Goal: Find specific page/section: Find specific page/section

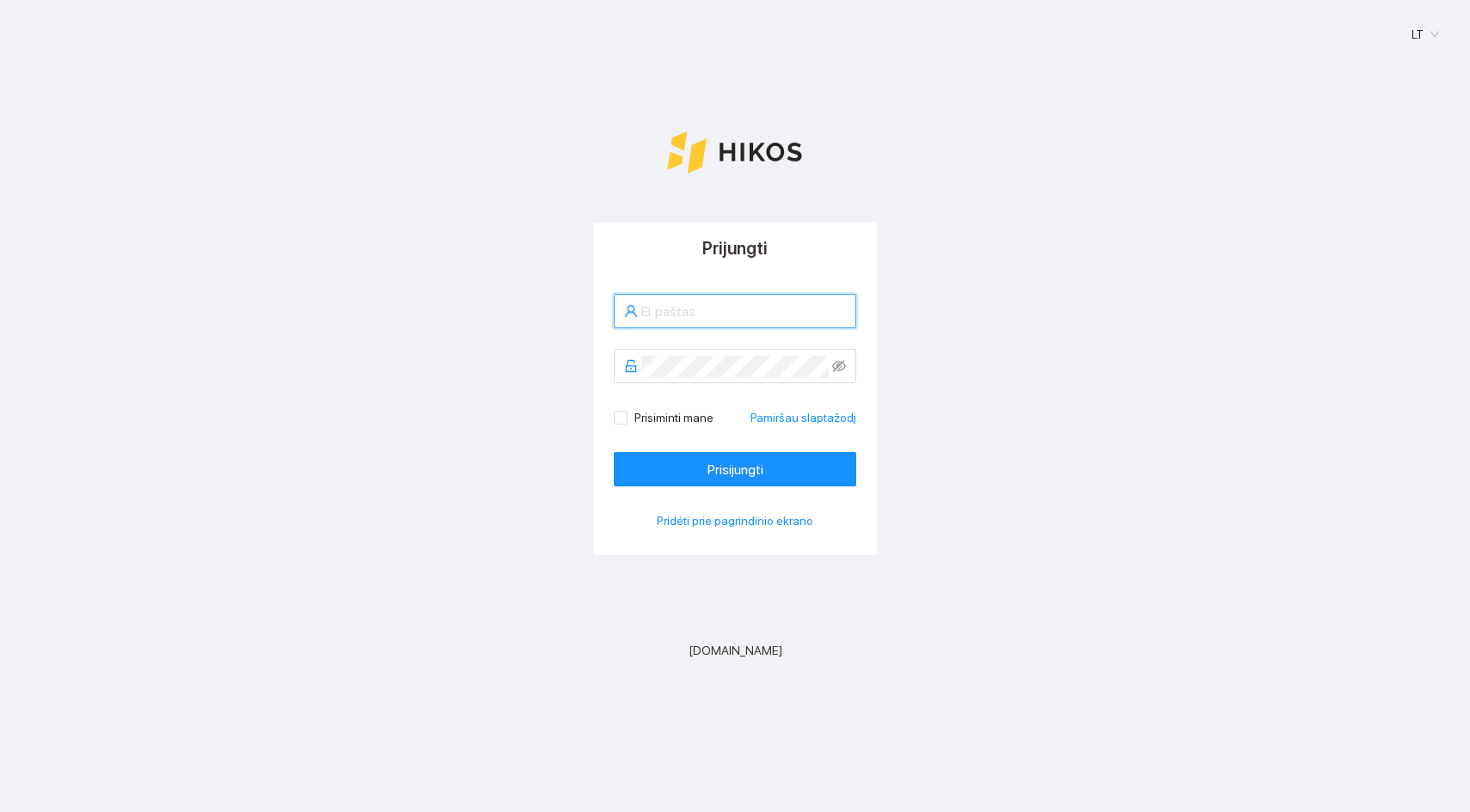
type input "arvydoukis@gmail.com"
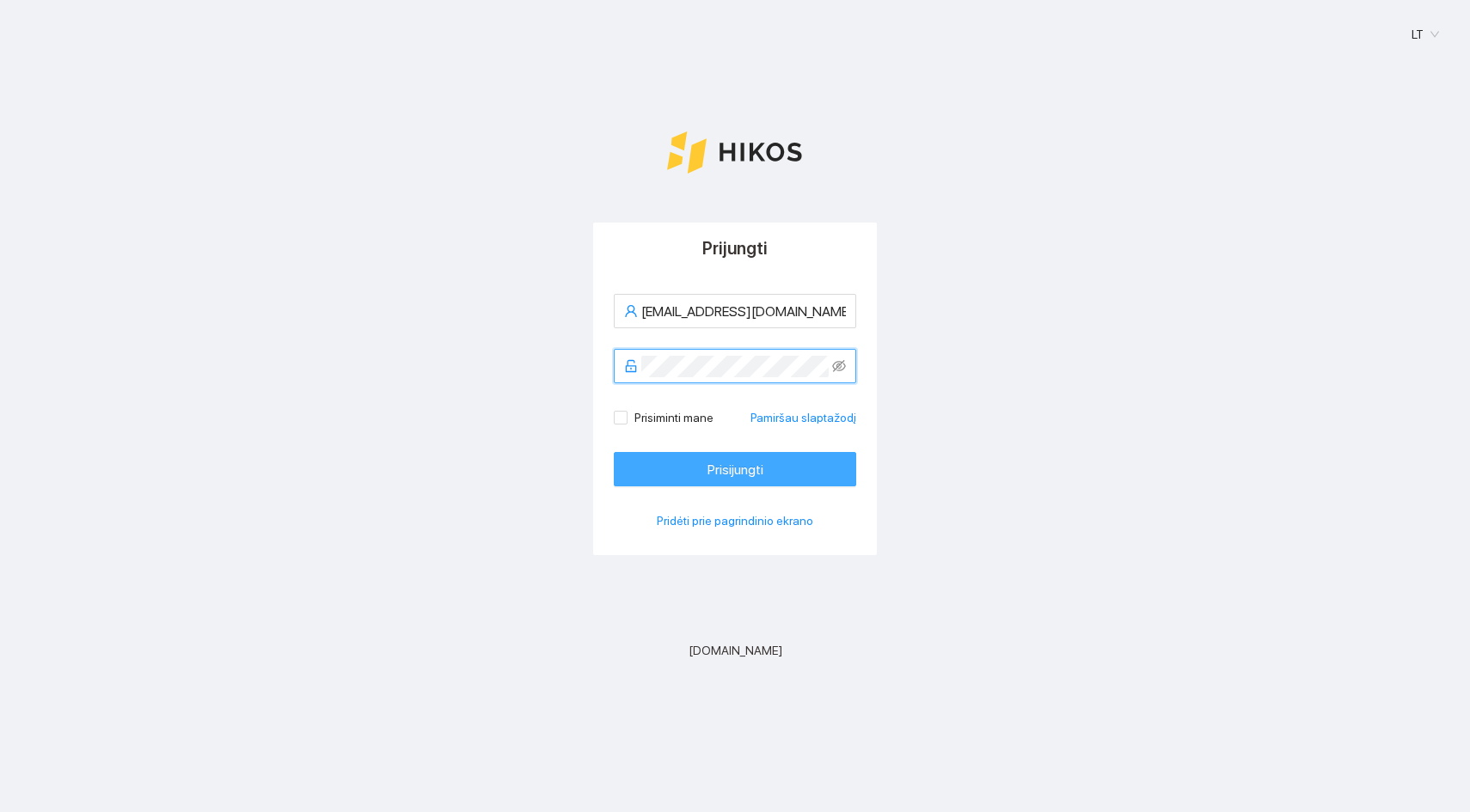
click at [713, 477] on span "Prisijungti" at bounding box center [735, 470] width 56 height 22
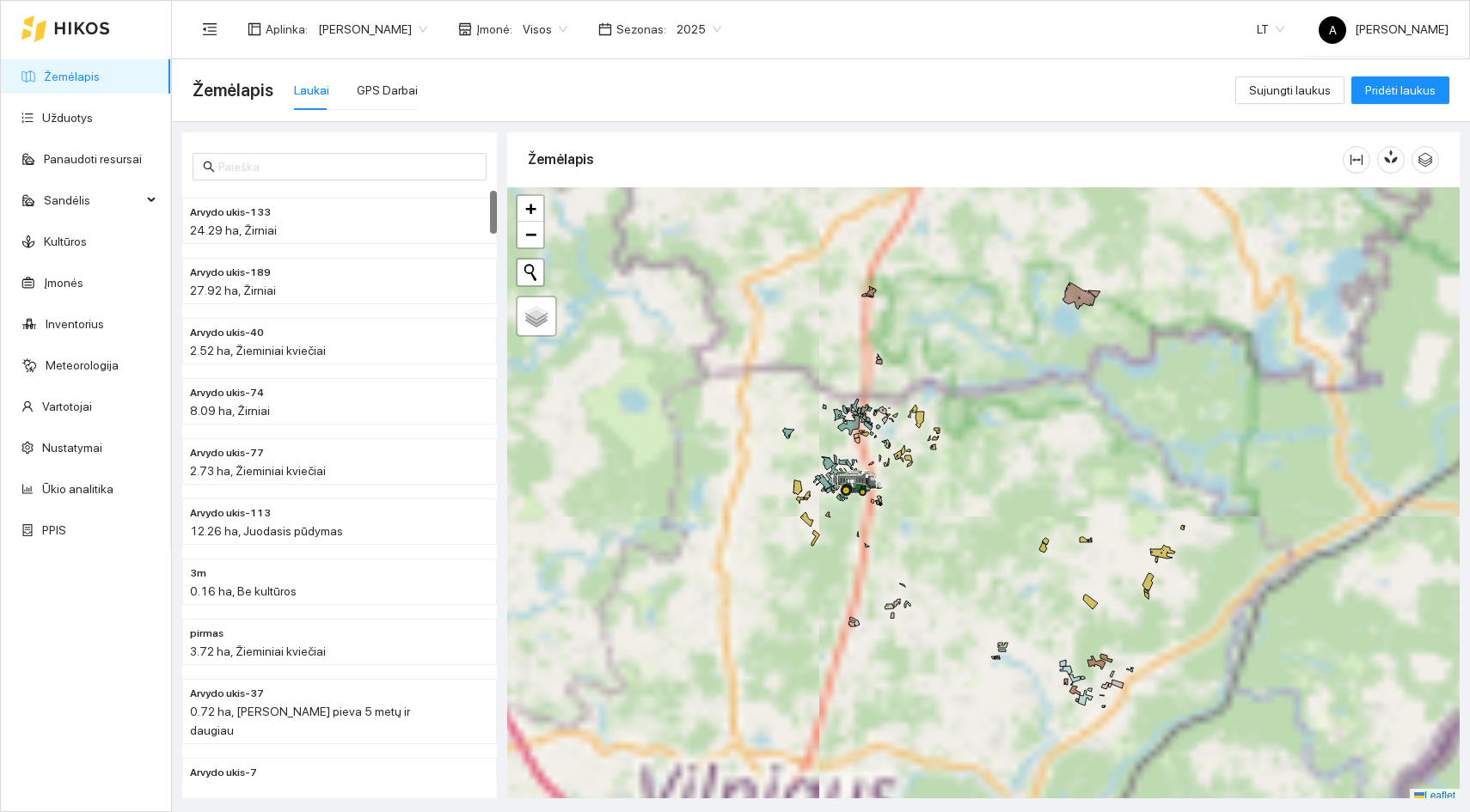
click at [702, 30] on span "2025" at bounding box center [698, 28] width 44 height 25
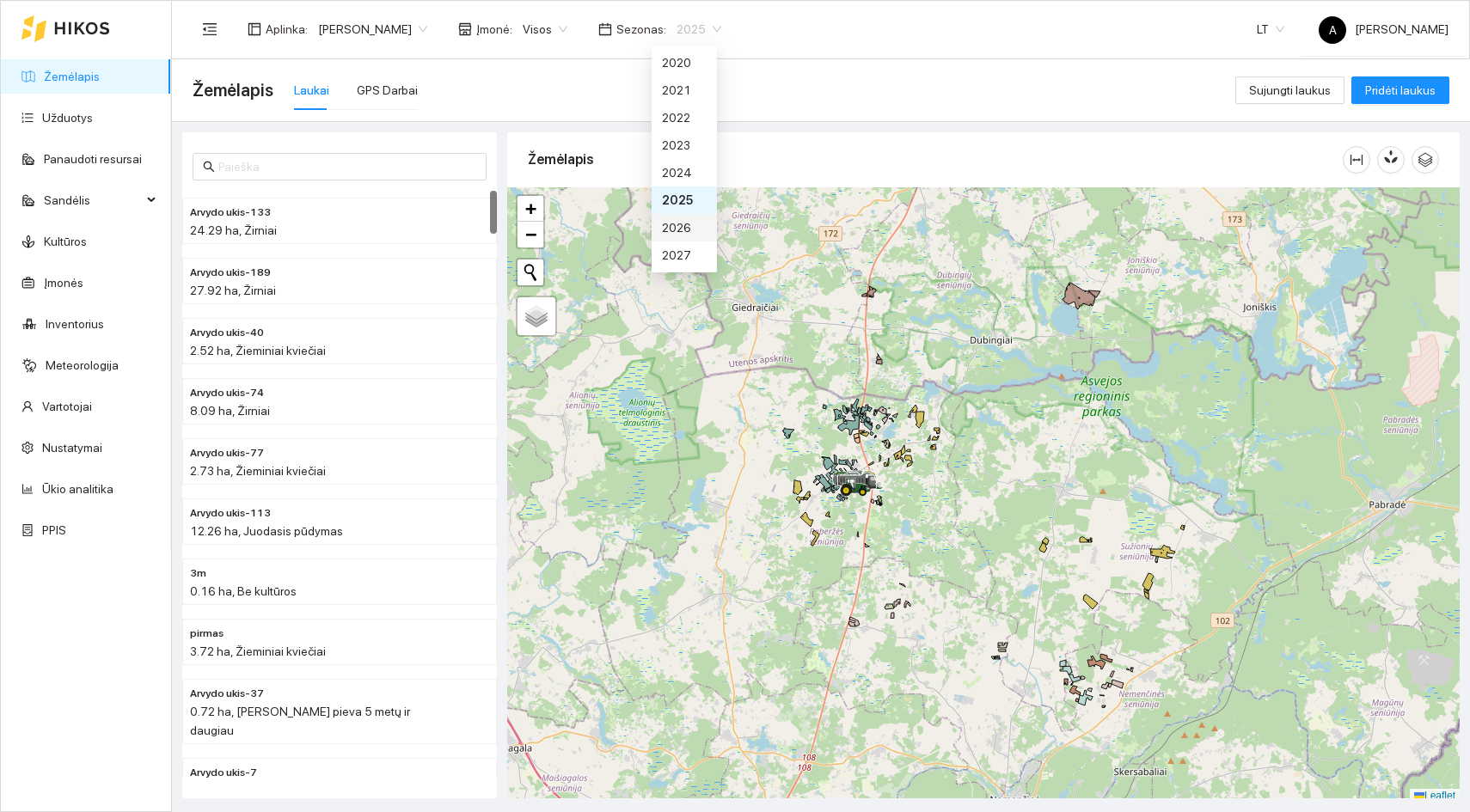
click at [690, 234] on div "2026" at bounding box center [684, 227] width 44 height 19
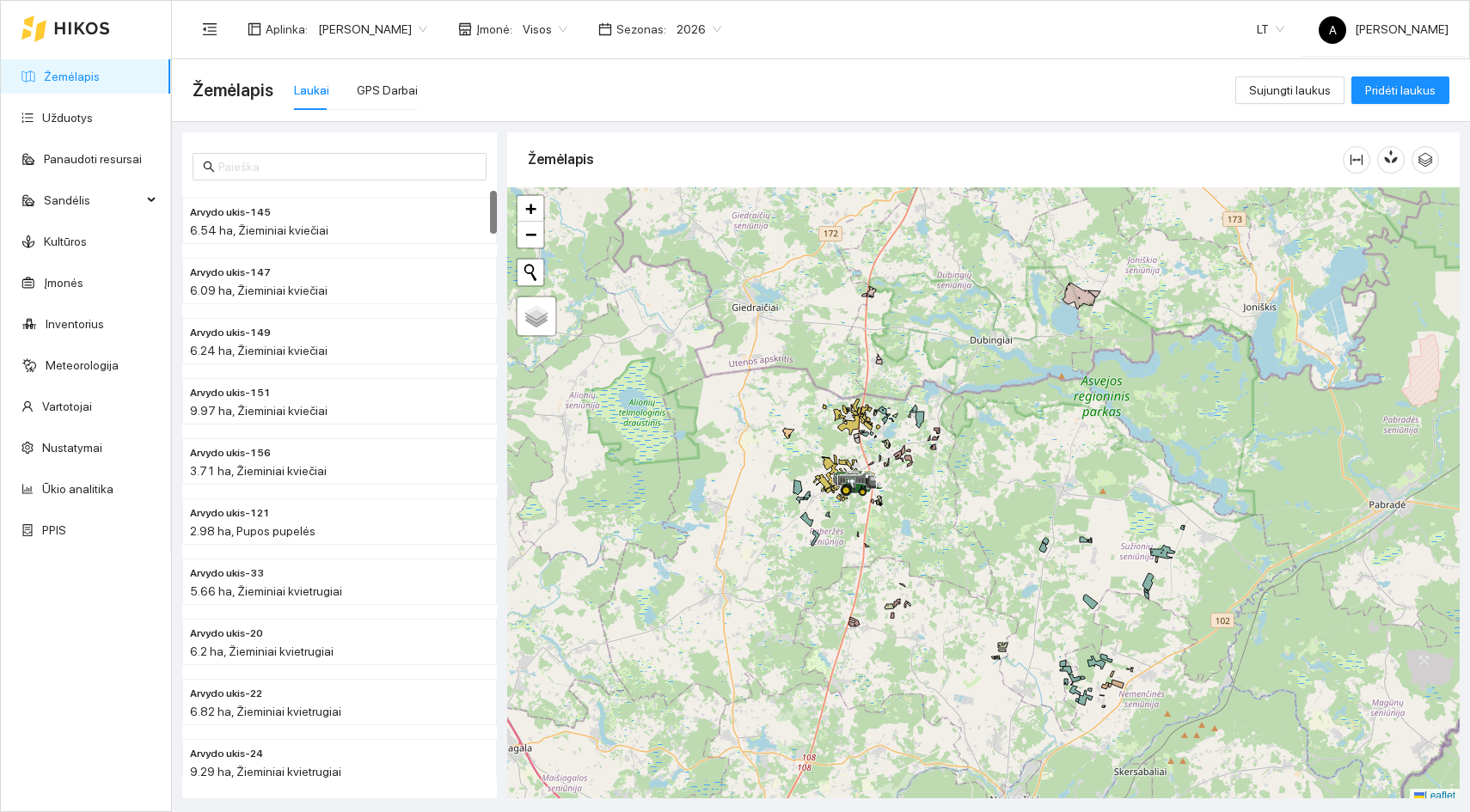
click at [891, 483] on div at bounding box center [984, 495] width 953 height 616
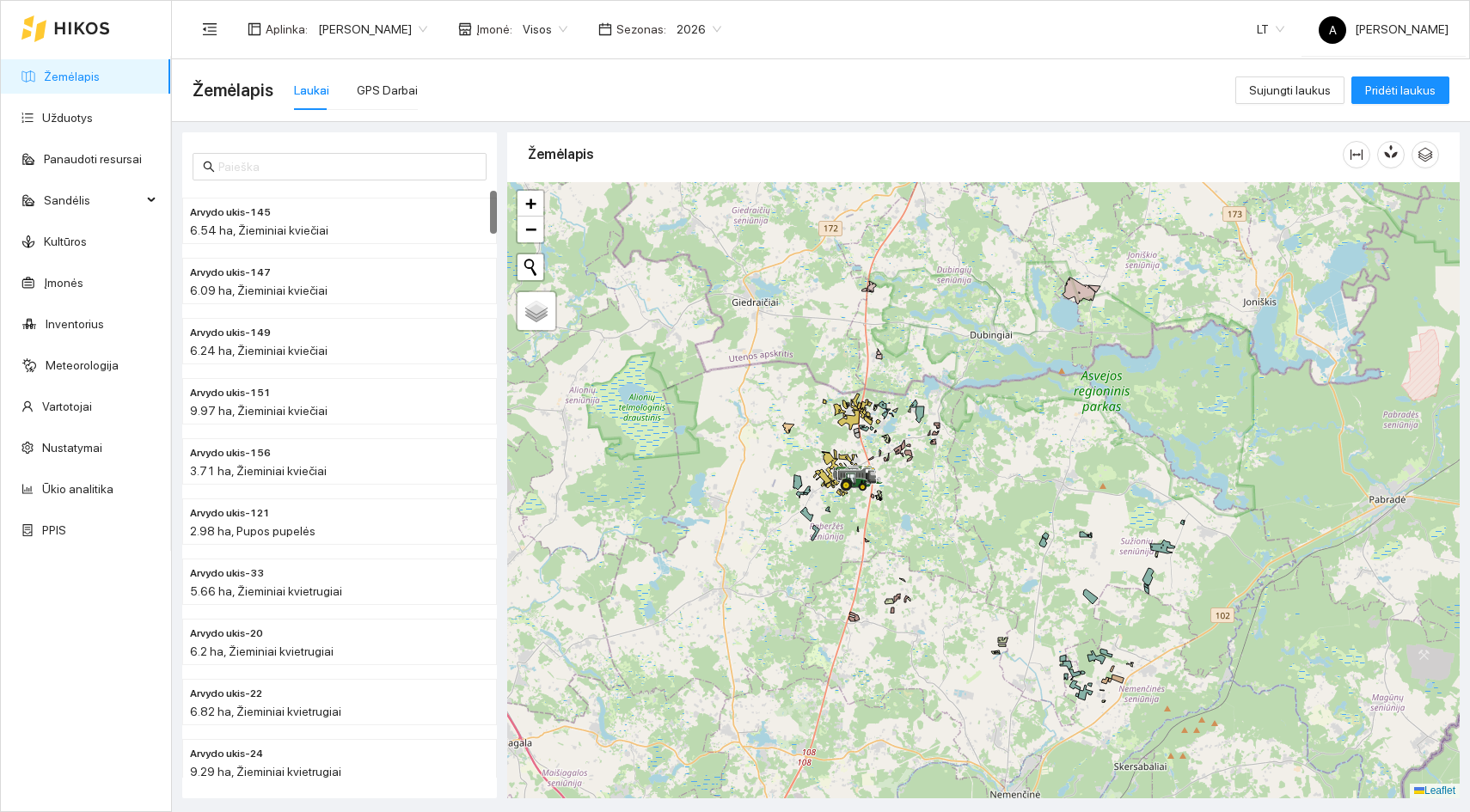
click at [891, 483] on div at bounding box center [984, 489] width 953 height 616
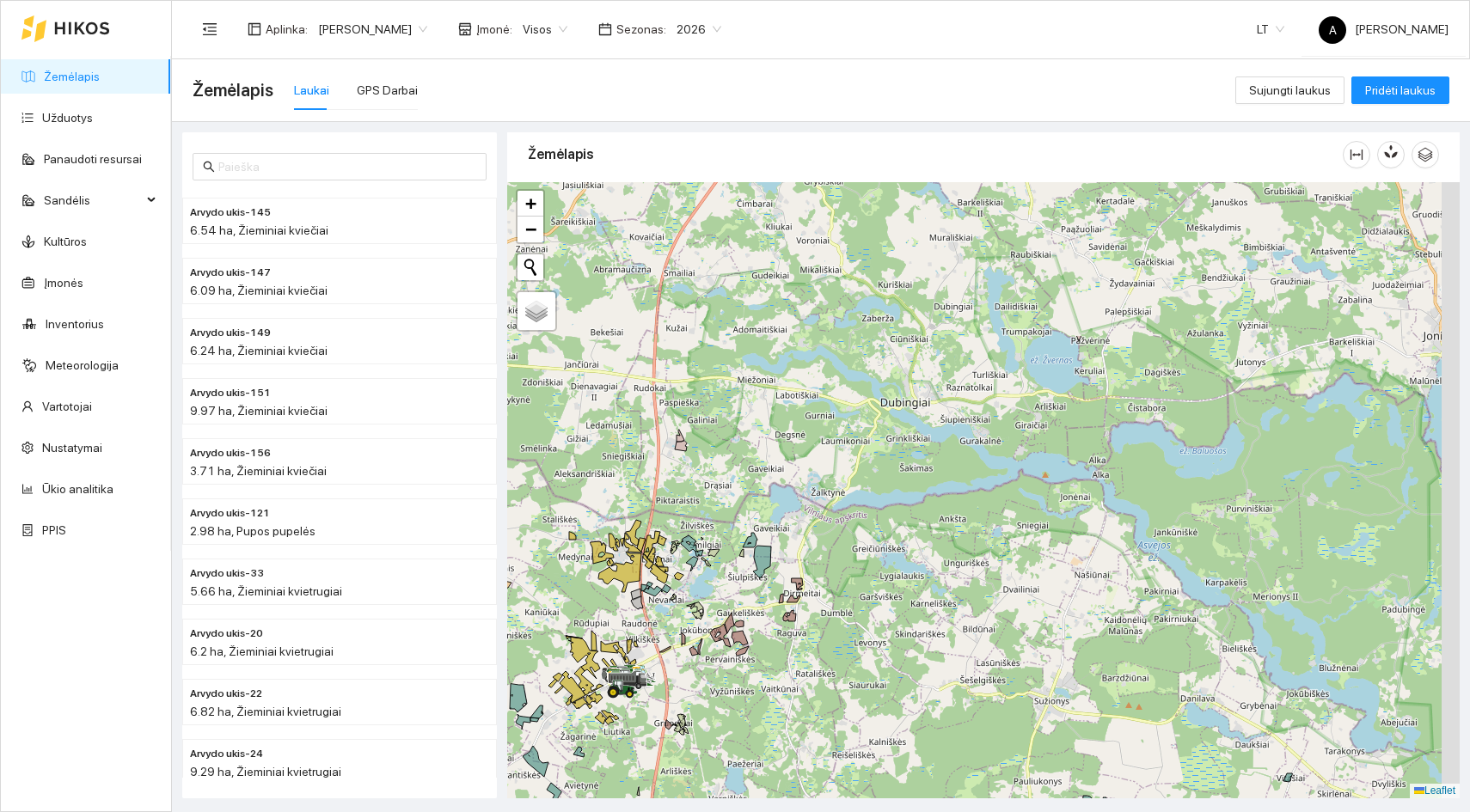
drag, startPoint x: 987, startPoint y: 389, endPoint x: 800, endPoint y: 605, distance: 285.7
click at [800, 605] on div at bounding box center [984, 489] width 953 height 616
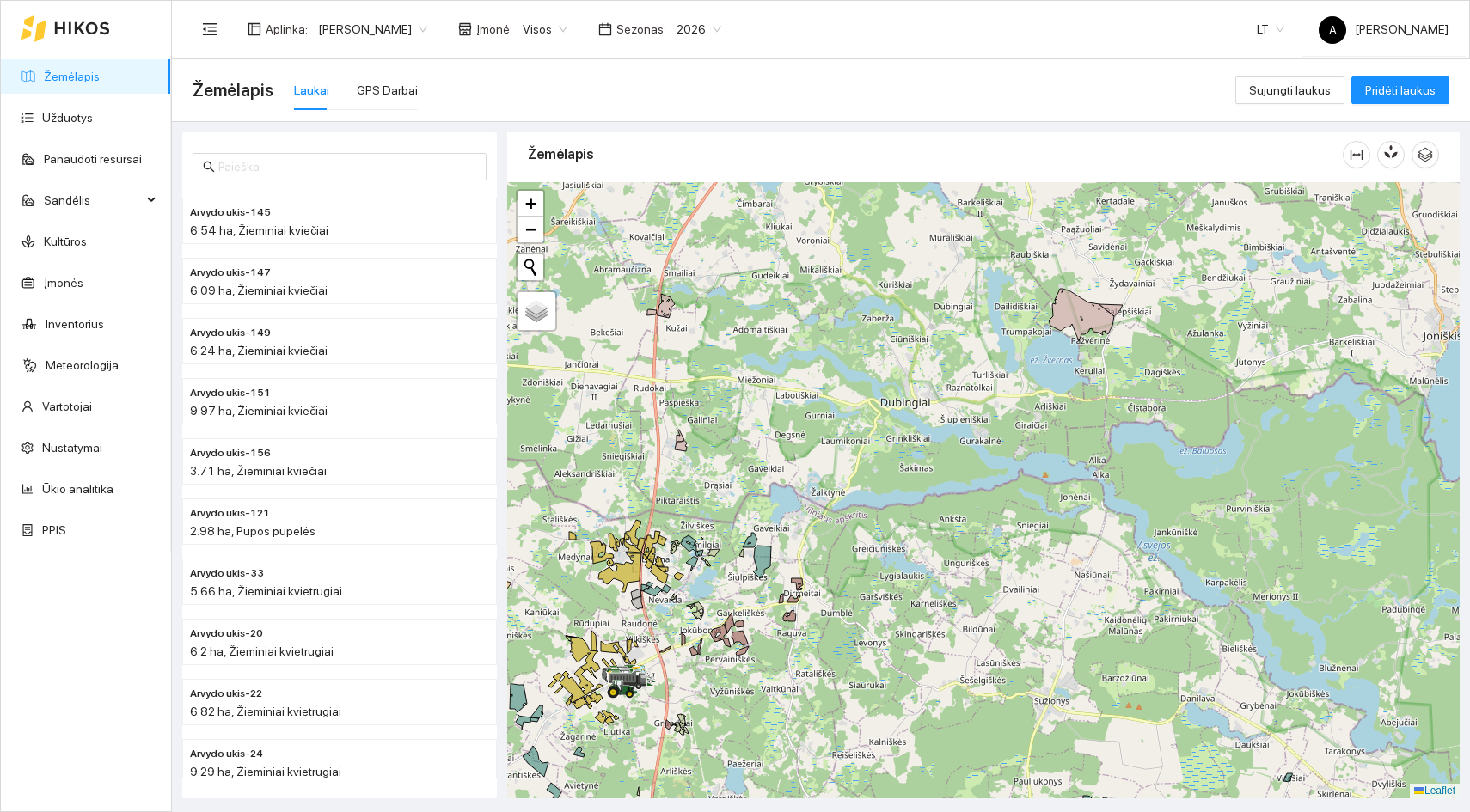
click at [781, 660] on div at bounding box center [984, 489] width 953 height 616
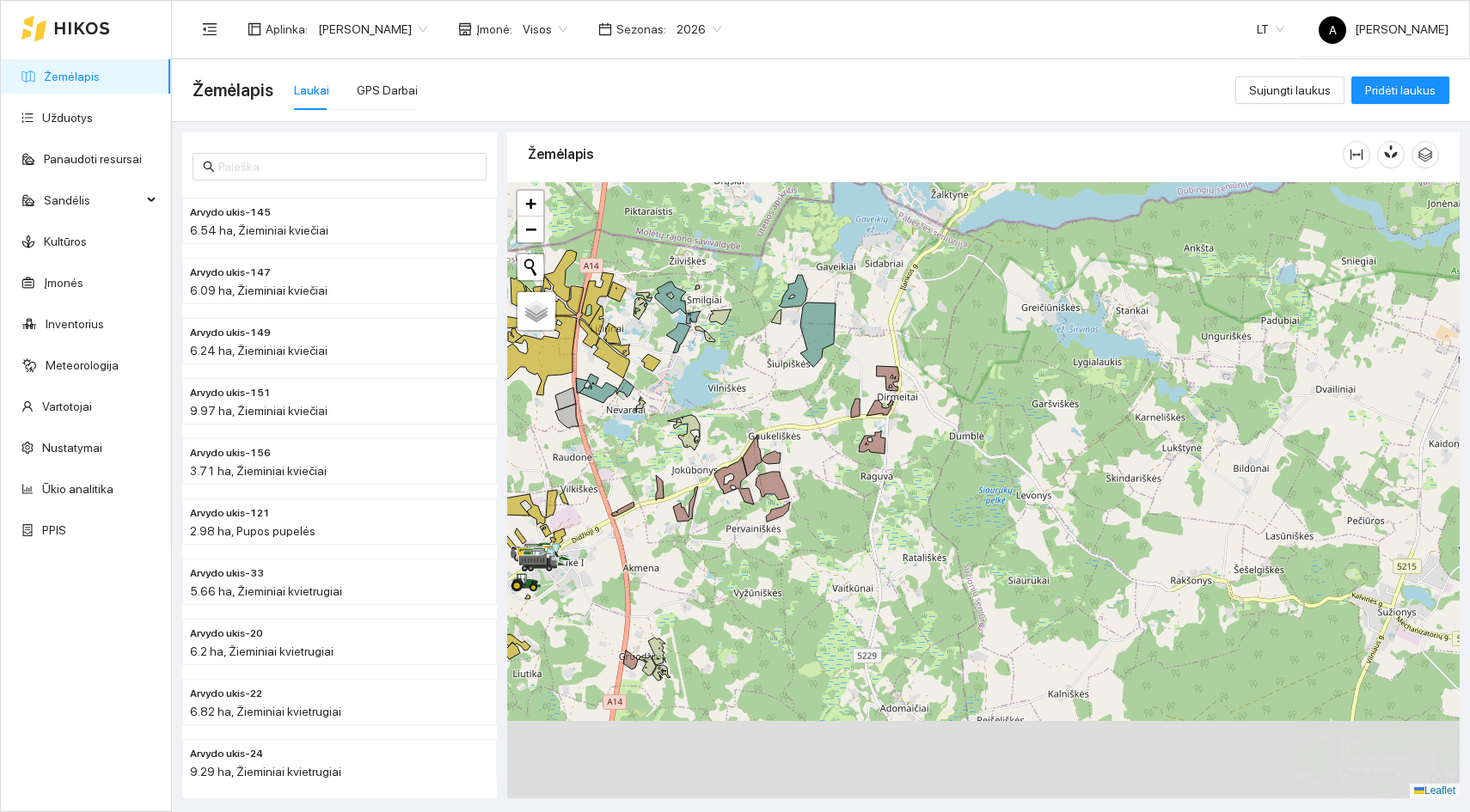
drag, startPoint x: 760, startPoint y: 629, endPoint x: 834, endPoint y: 499, distance: 149.6
click at [834, 499] on div at bounding box center [984, 489] width 953 height 616
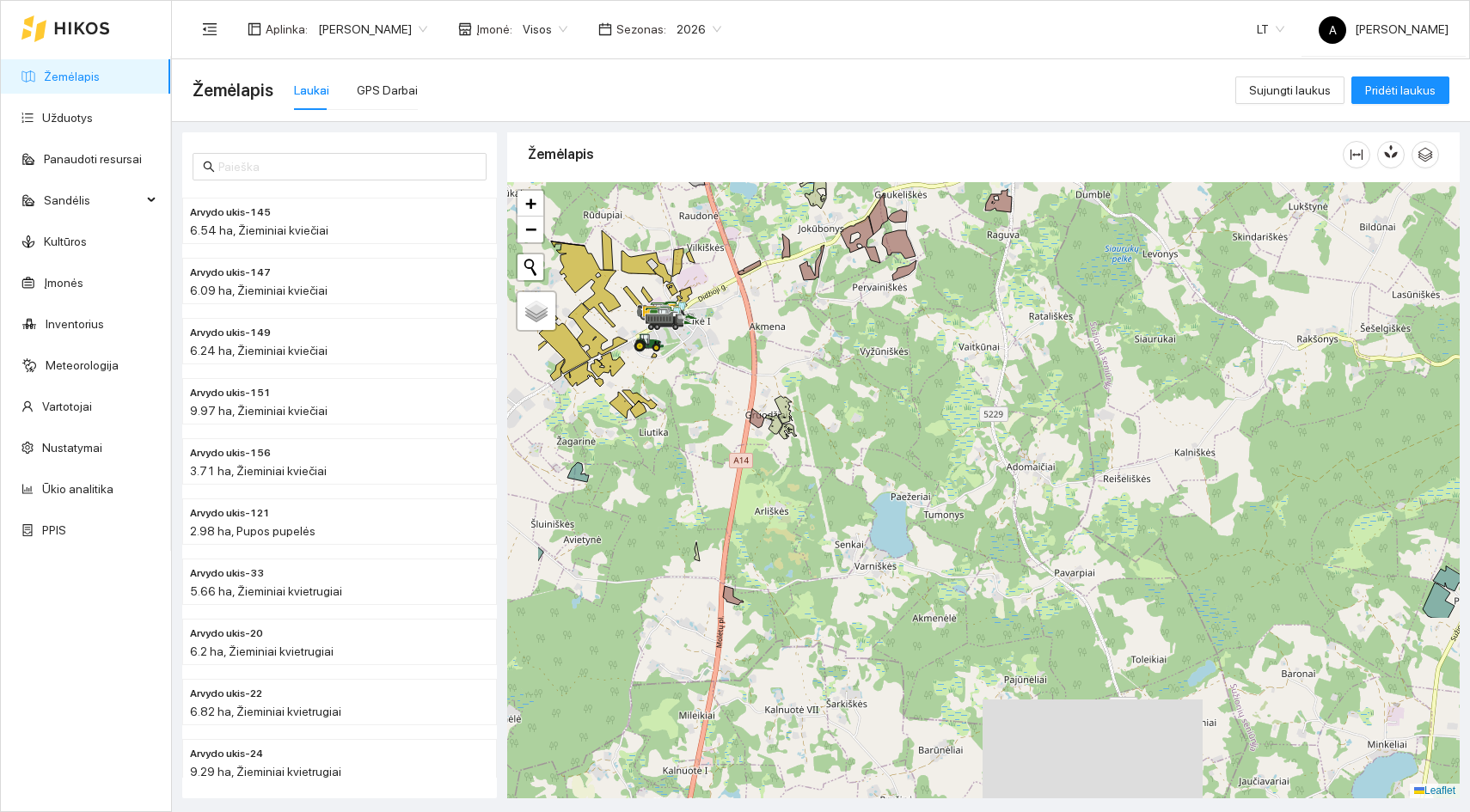
drag, startPoint x: 693, startPoint y: 567, endPoint x: 819, endPoint y: 324, distance: 273.7
click at [819, 324] on div at bounding box center [984, 489] width 953 height 616
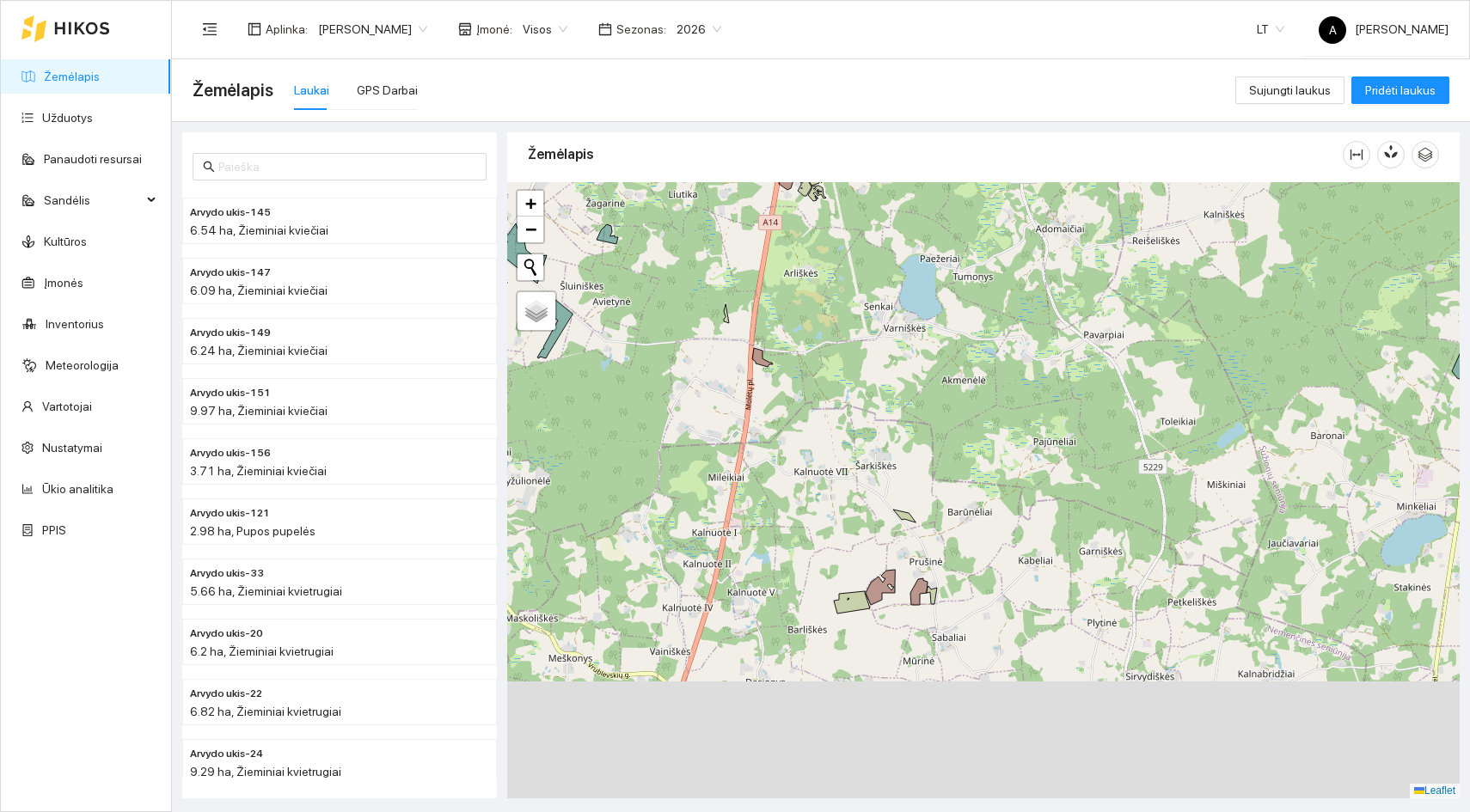
drag, startPoint x: 847, startPoint y: 562, endPoint x: 877, endPoint y: 324, distance: 239.9
click at [877, 324] on div at bounding box center [984, 489] width 953 height 616
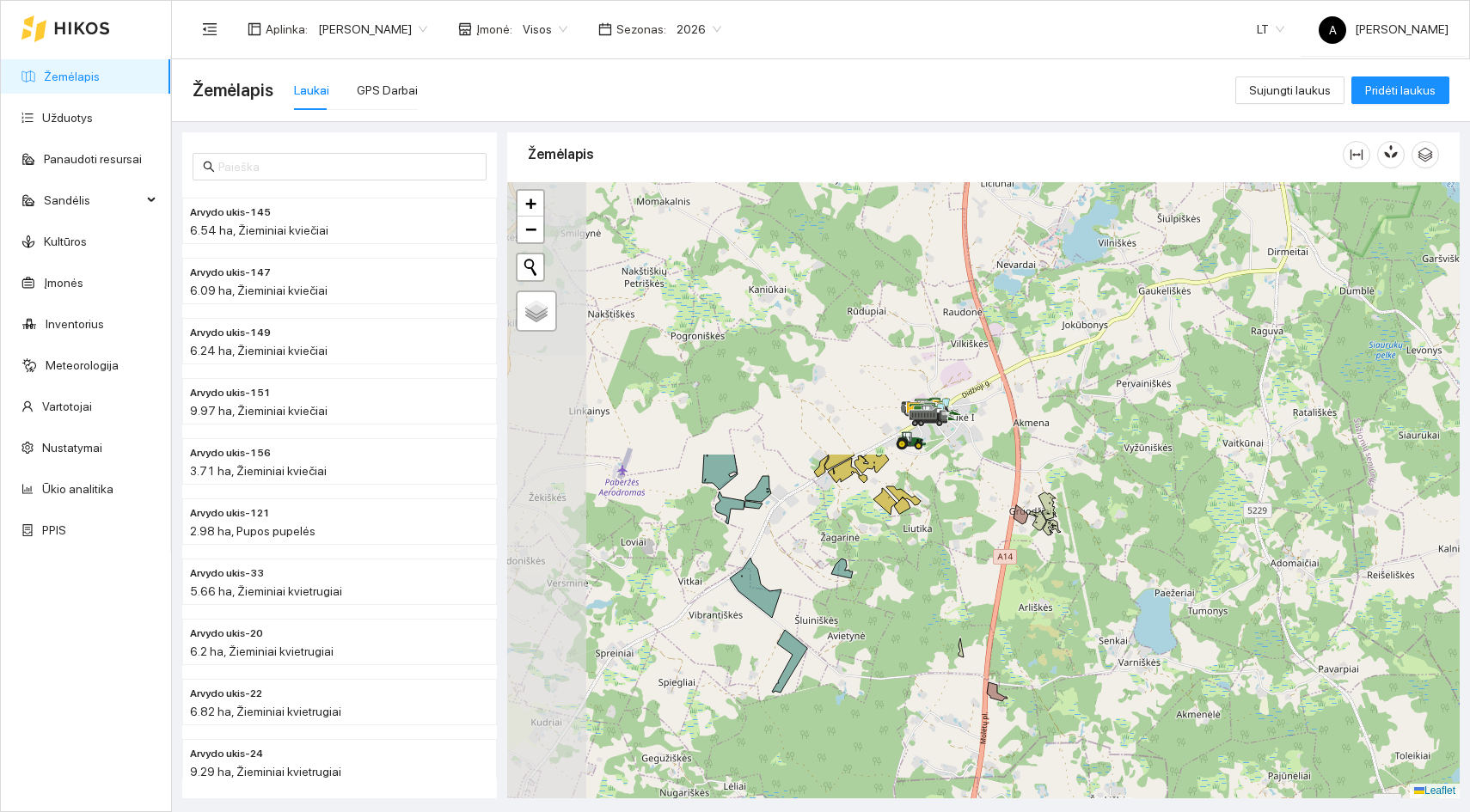
drag, startPoint x: 821, startPoint y: 431, endPoint x: 1056, endPoint y: 765, distance: 408.4
click at [1056, 765] on div at bounding box center [984, 489] width 953 height 616
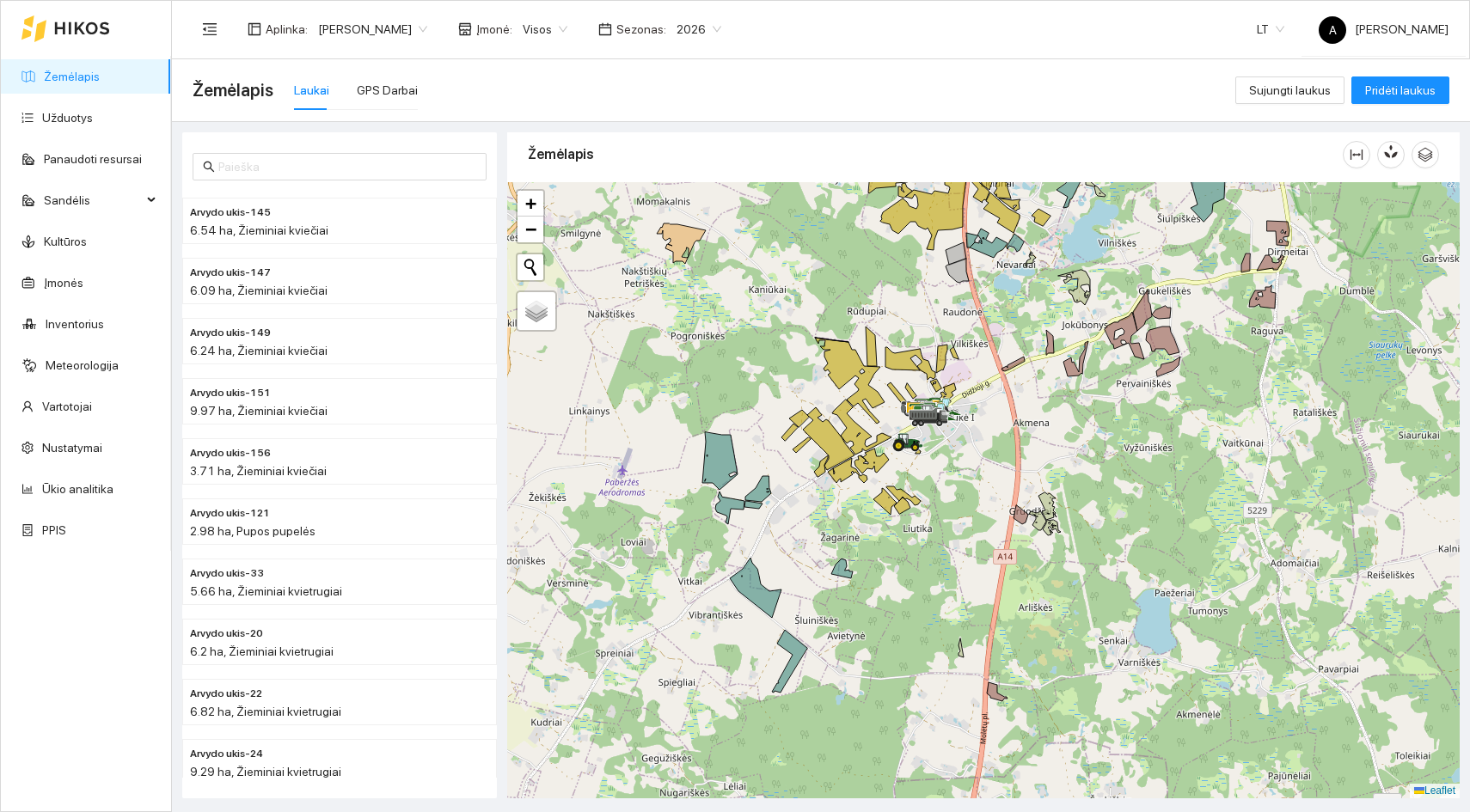
click at [858, 612] on div at bounding box center [984, 489] width 953 height 616
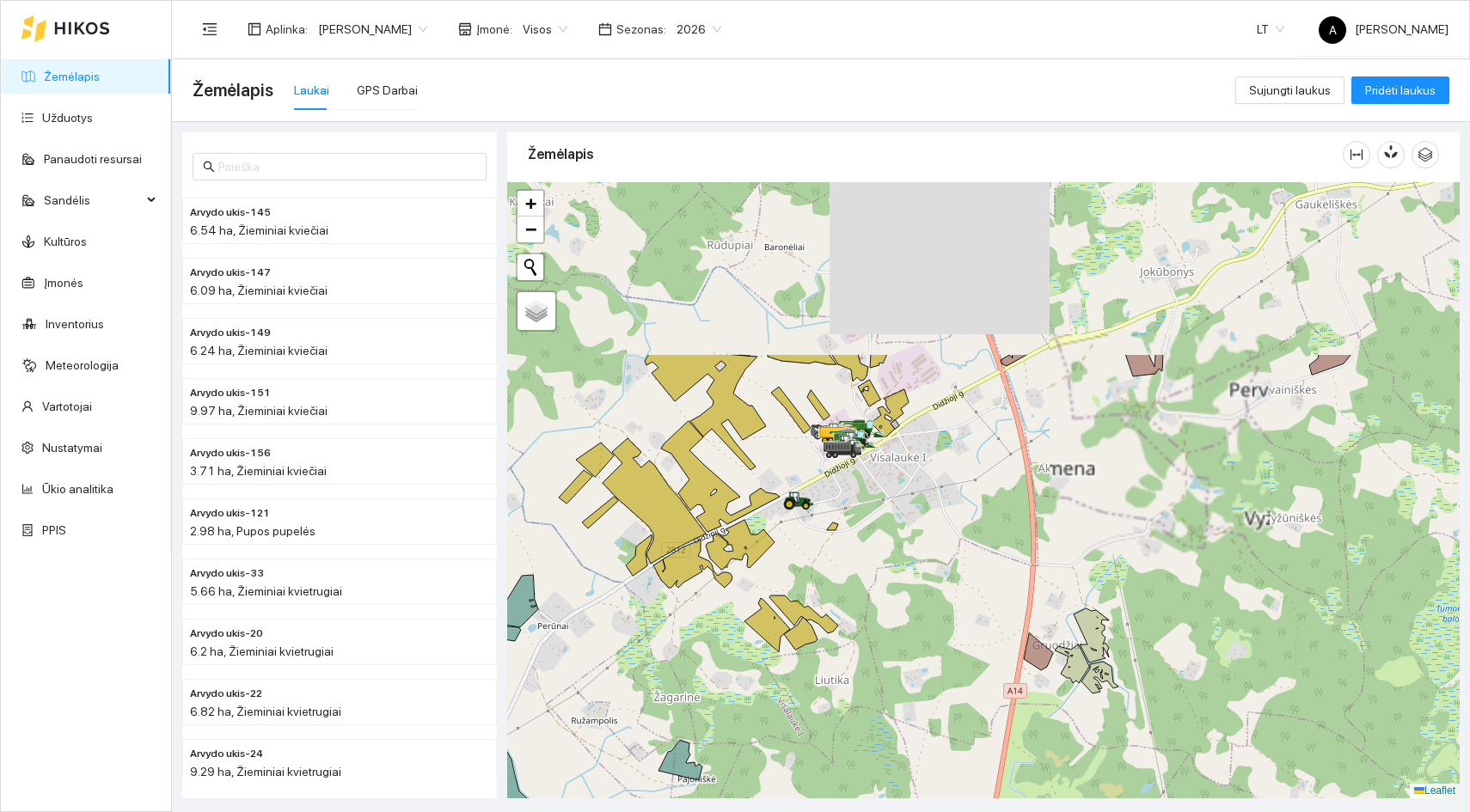
drag, startPoint x: 769, startPoint y: 407, endPoint x: 621, endPoint y: 643, distance: 278.6
click at [622, 642] on div at bounding box center [984, 489] width 953 height 616
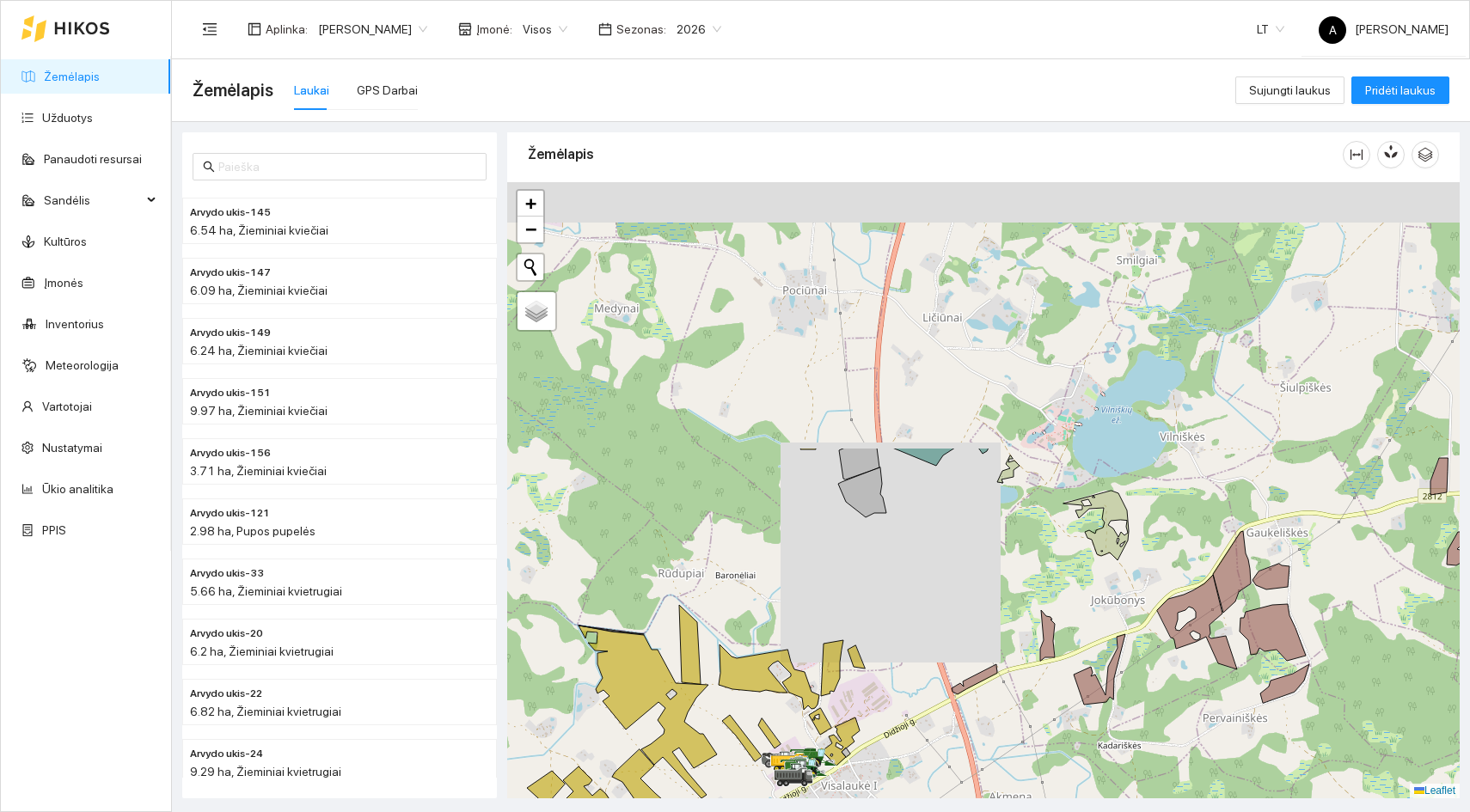
drag, startPoint x: 889, startPoint y: 422, endPoint x: 838, endPoint y: 748, distance: 330.0
click at [840, 748] on icon at bounding box center [841, 741] width 38 height 48
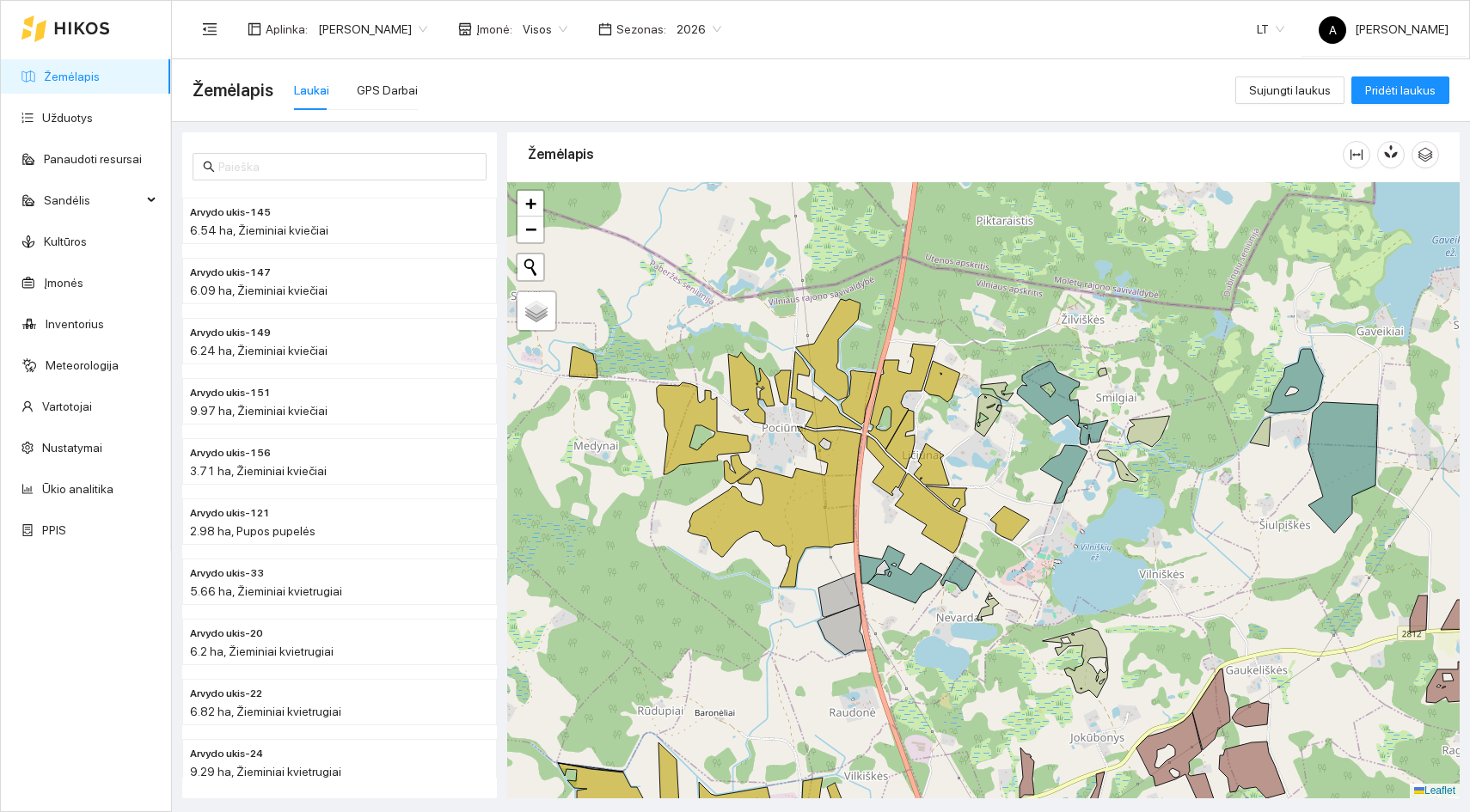
drag, startPoint x: 923, startPoint y: 312, endPoint x: 903, endPoint y: 451, distance: 140.4
click at [903, 451] on icon at bounding box center [900, 439] width 29 height 59
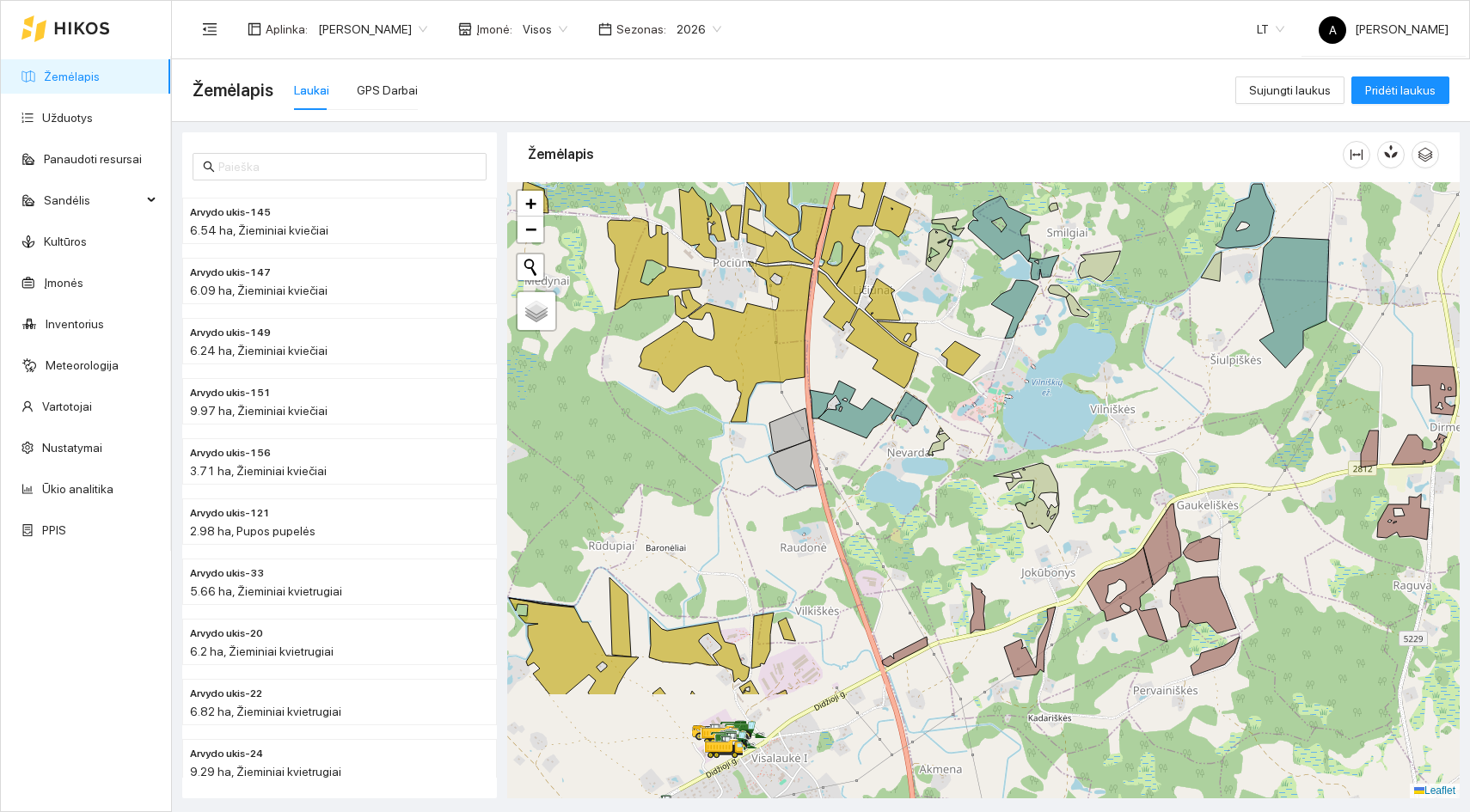
drag, startPoint x: 837, startPoint y: 577, endPoint x: 789, endPoint y: 412, distance: 171.8
click at [789, 412] on div at bounding box center [984, 489] width 953 height 616
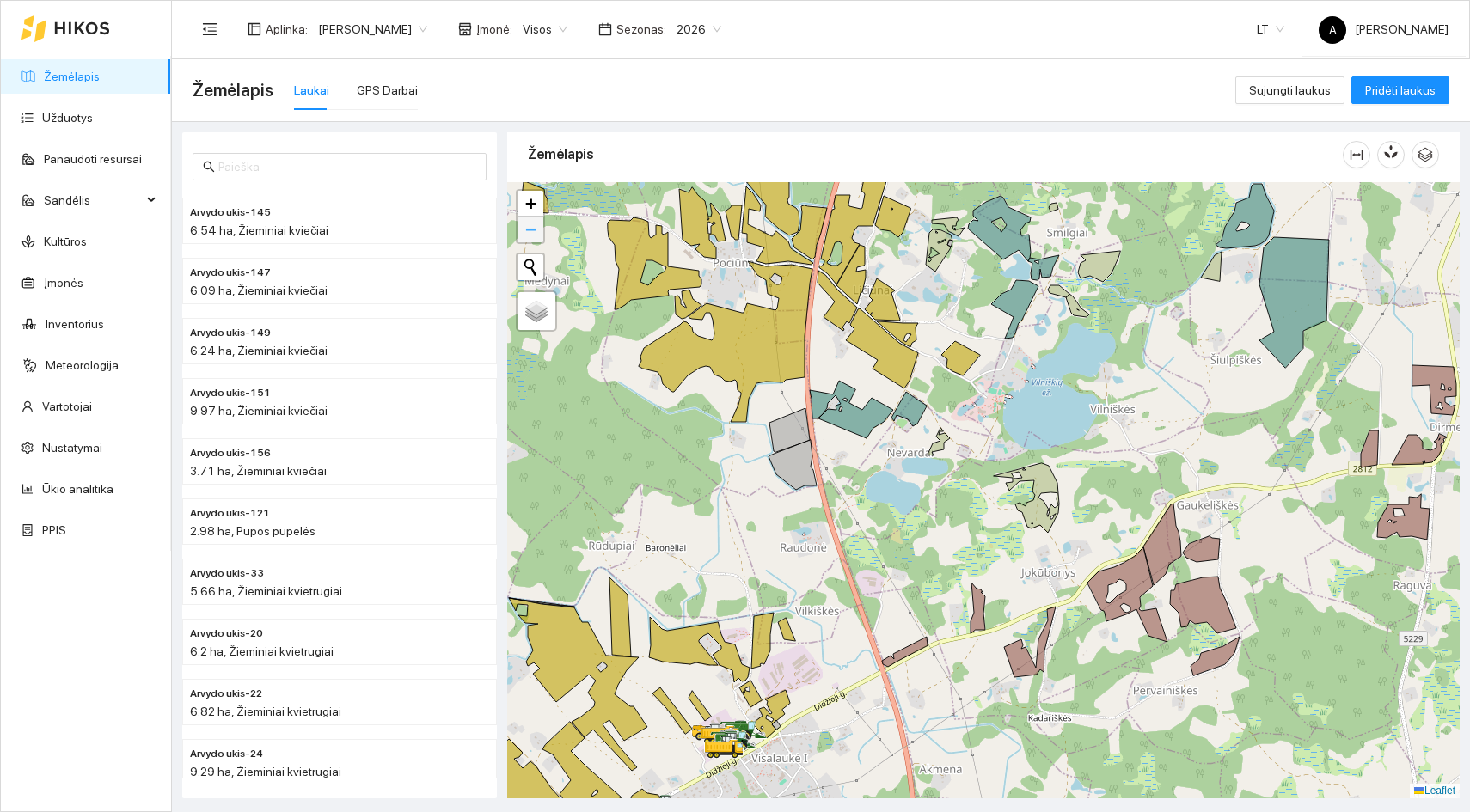
click at [538, 237] on link "−" at bounding box center [530, 229] width 25 height 25
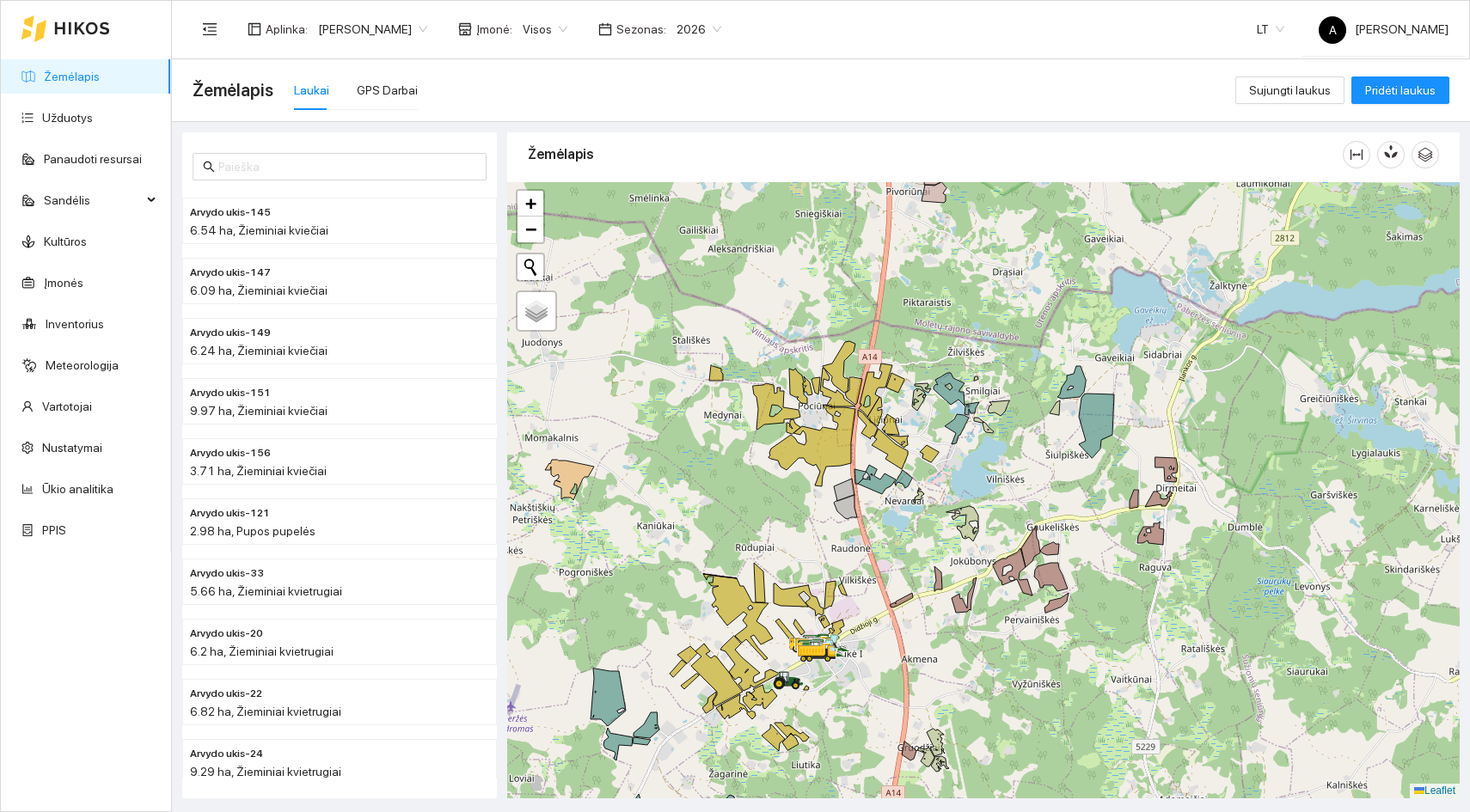
drag, startPoint x: 780, startPoint y: 462, endPoint x: 723, endPoint y: 566, distance: 118.6
click at [723, 566] on div at bounding box center [984, 489] width 953 height 616
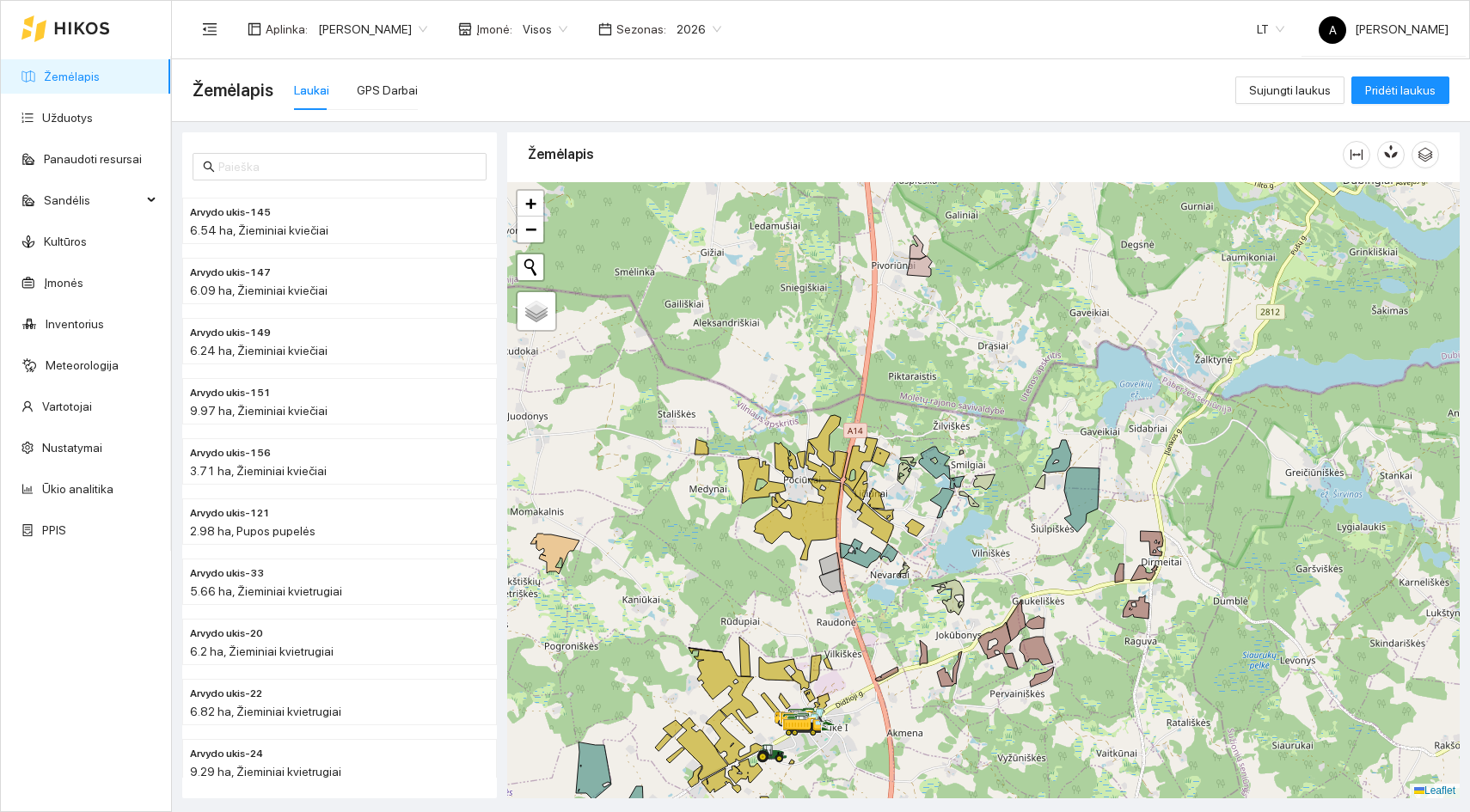
click at [926, 489] on div at bounding box center [984, 489] width 953 height 616
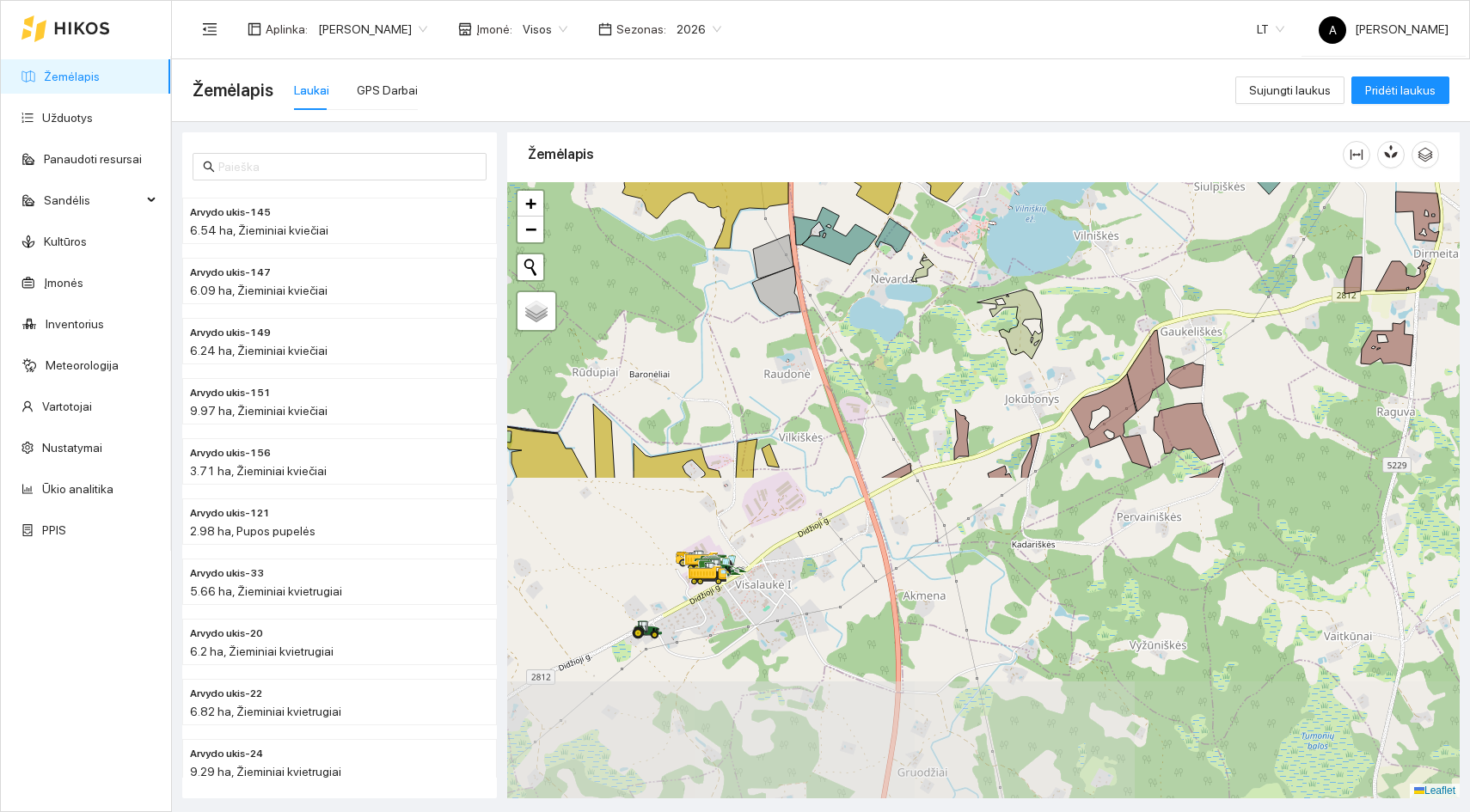
drag, startPoint x: 1176, startPoint y: 606, endPoint x: 1215, endPoint y: 223, distance: 385.0
click at [1215, 224] on div at bounding box center [984, 489] width 953 height 616
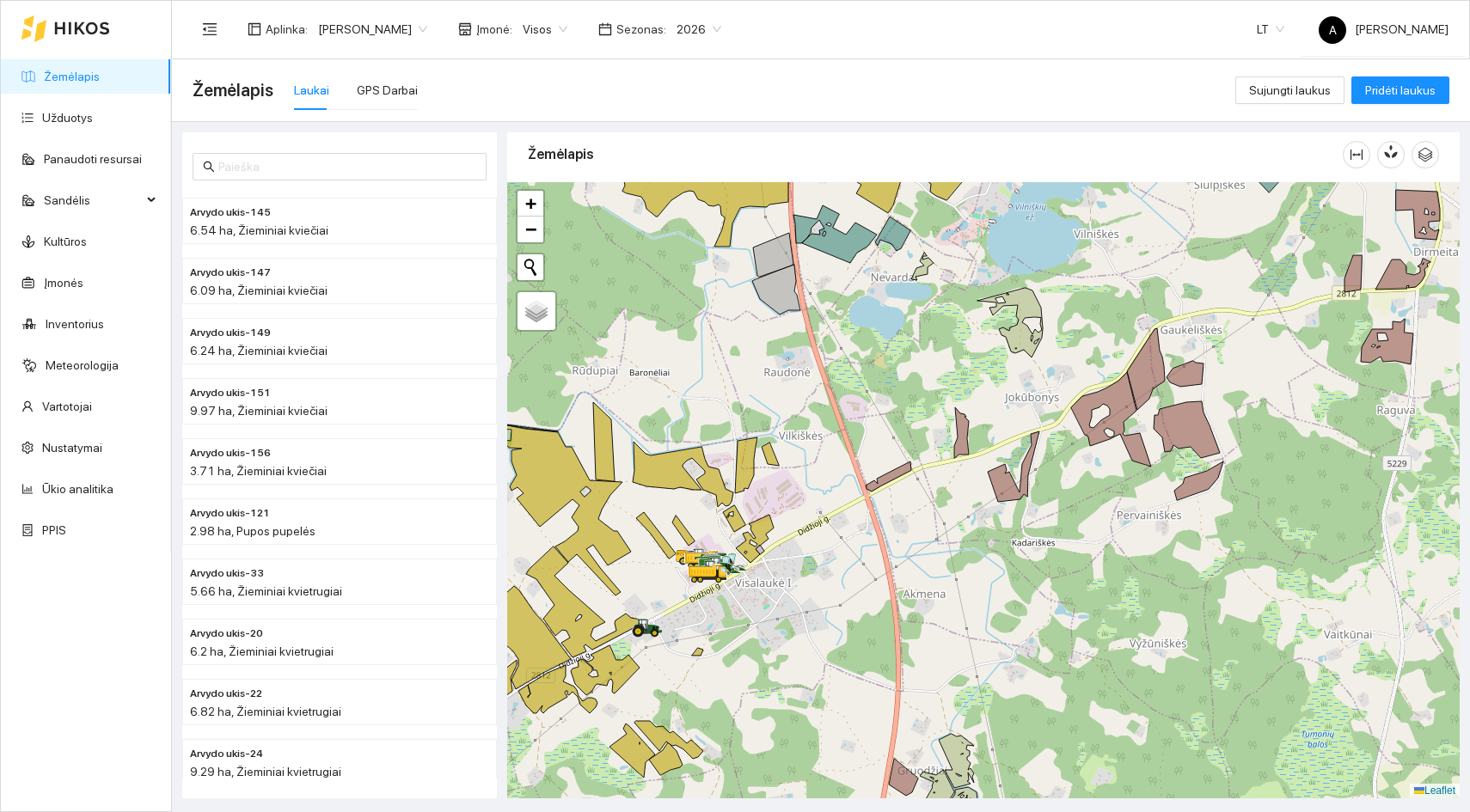
click at [529, 243] on div "+ −" at bounding box center [530, 216] width 29 height 55
click at [532, 227] on span "−" at bounding box center [531, 228] width 11 height 22
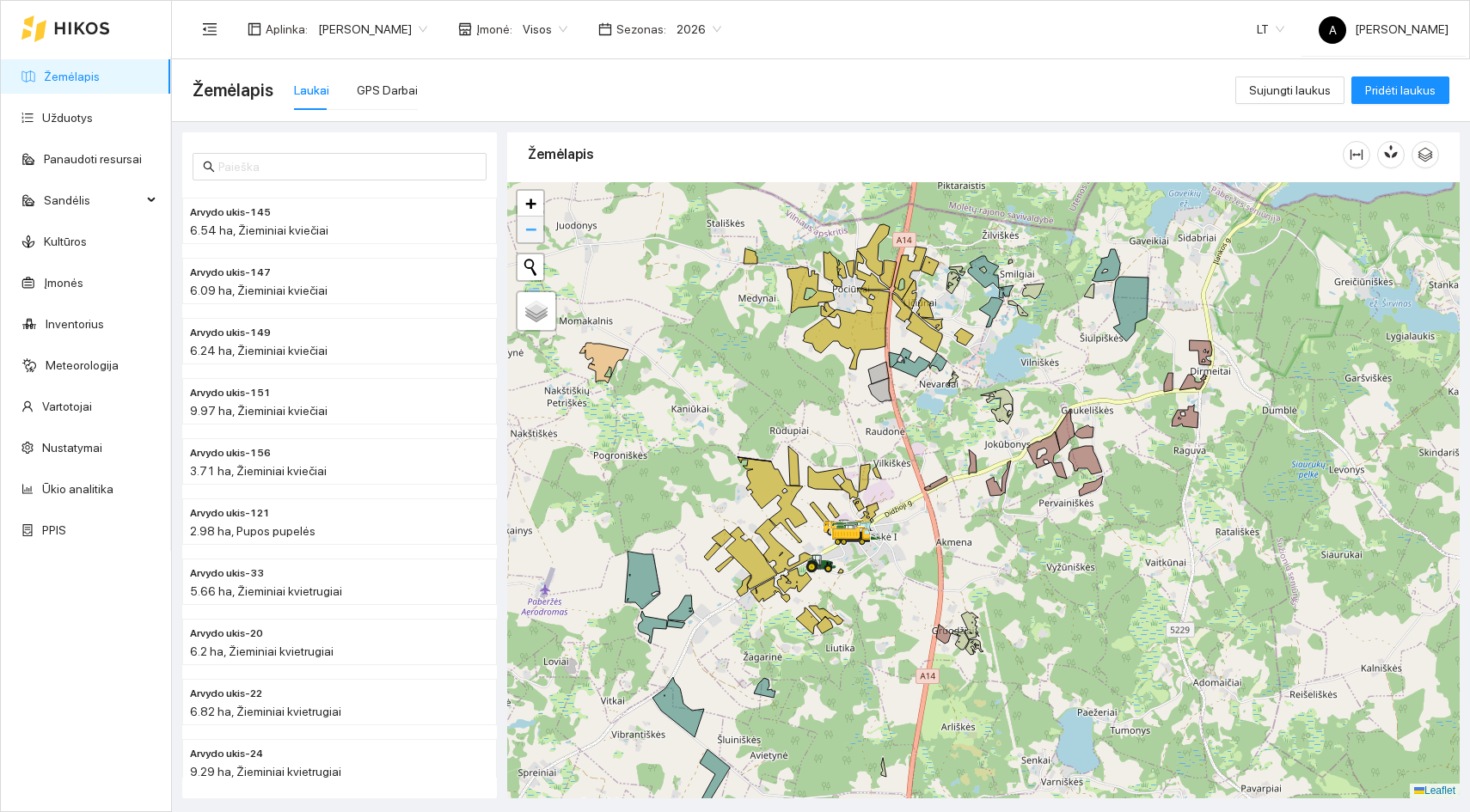
click at [532, 227] on span "−" at bounding box center [531, 228] width 11 height 22
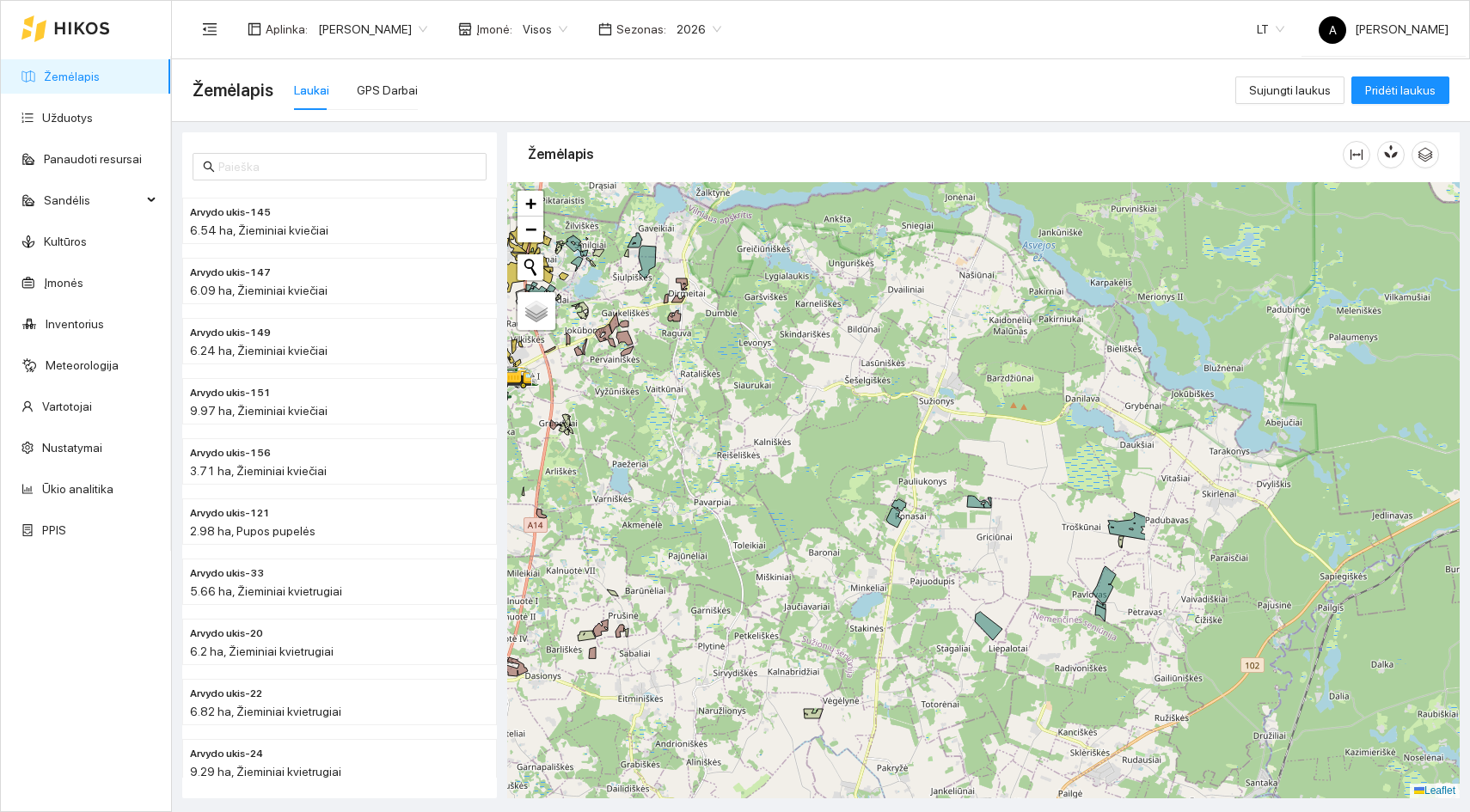
drag, startPoint x: 1254, startPoint y: 519, endPoint x: 844, endPoint y: 382, distance: 432.3
click at [844, 382] on div at bounding box center [984, 489] width 953 height 616
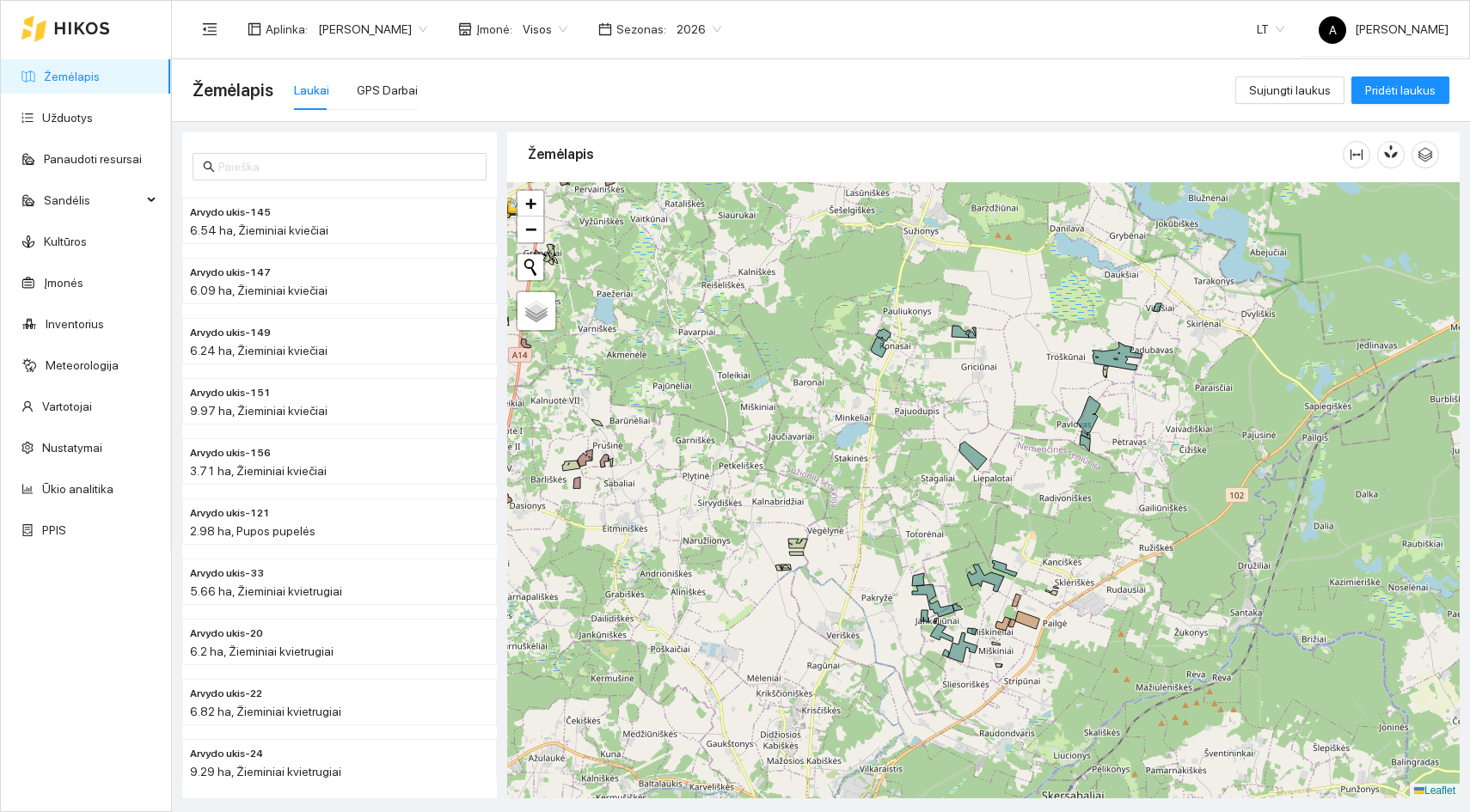
drag, startPoint x: 1018, startPoint y: 676, endPoint x: 1003, endPoint y: 506, distance: 170.7
click at [1003, 506] on div at bounding box center [984, 489] width 953 height 616
click at [1025, 604] on div at bounding box center [984, 489] width 953 height 616
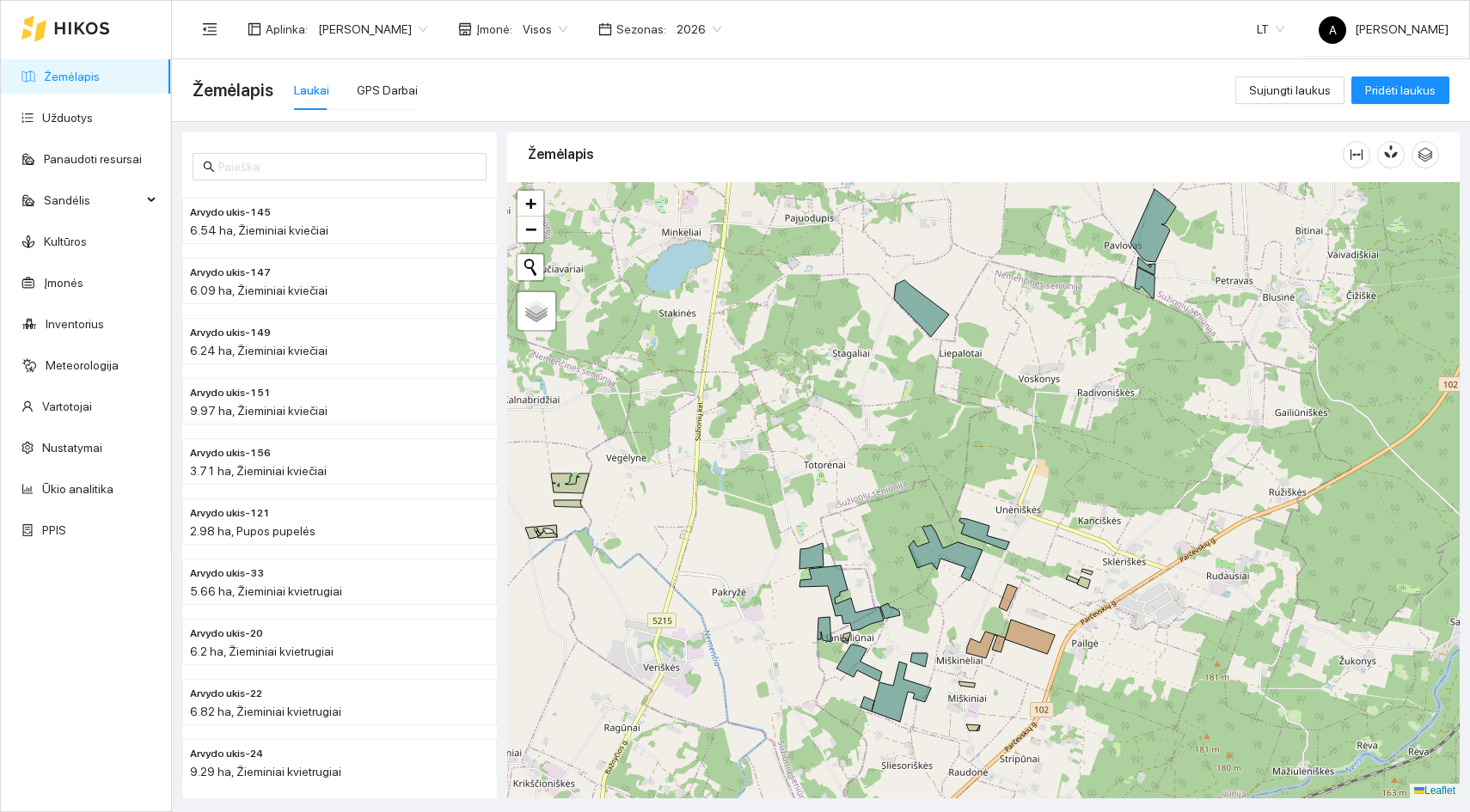
click at [1025, 604] on div at bounding box center [984, 489] width 953 height 616
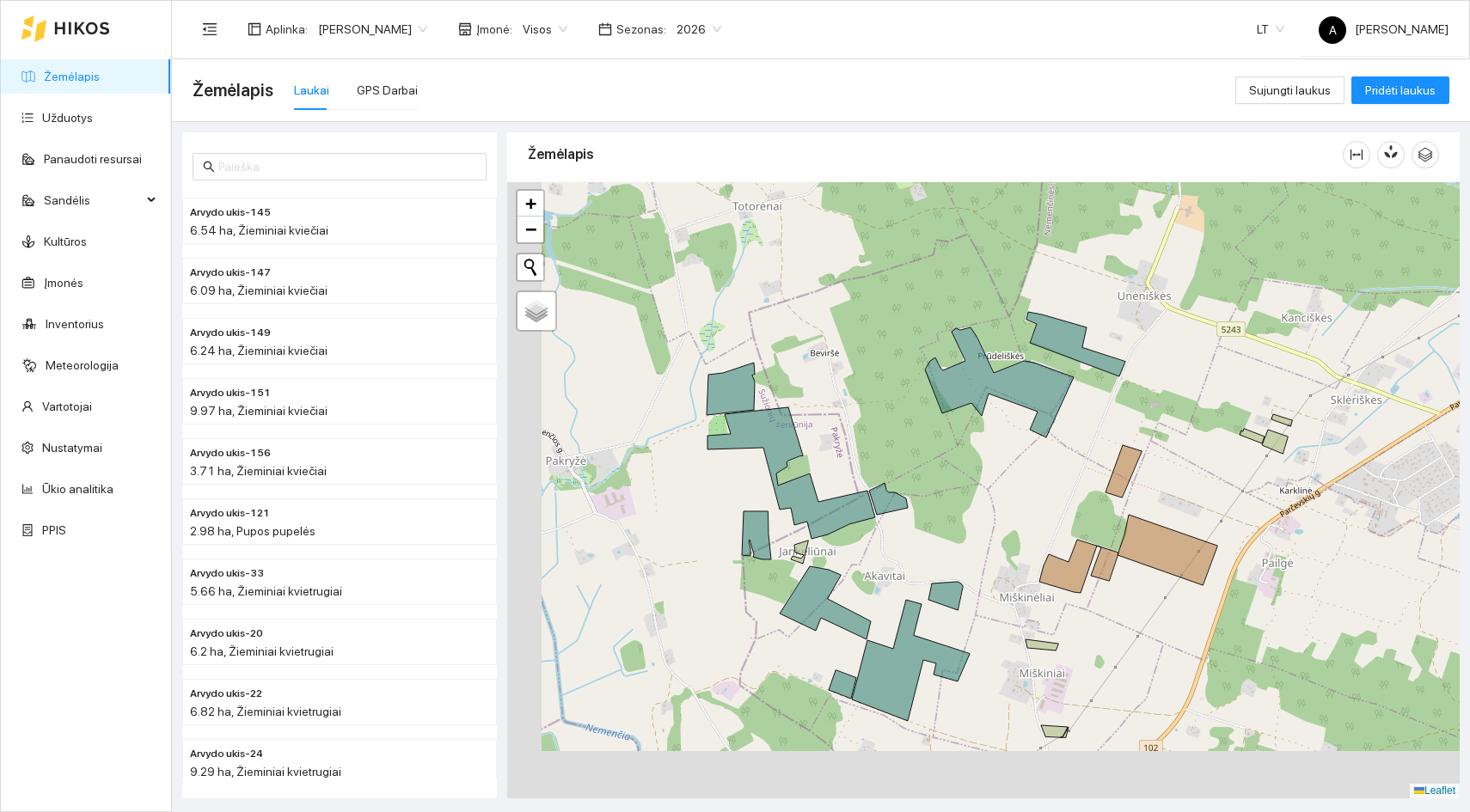
drag, startPoint x: 855, startPoint y: 614, endPoint x: 983, endPoint y: 501, distance: 170.7
click at [983, 501] on div at bounding box center [984, 489] width 953 height 616
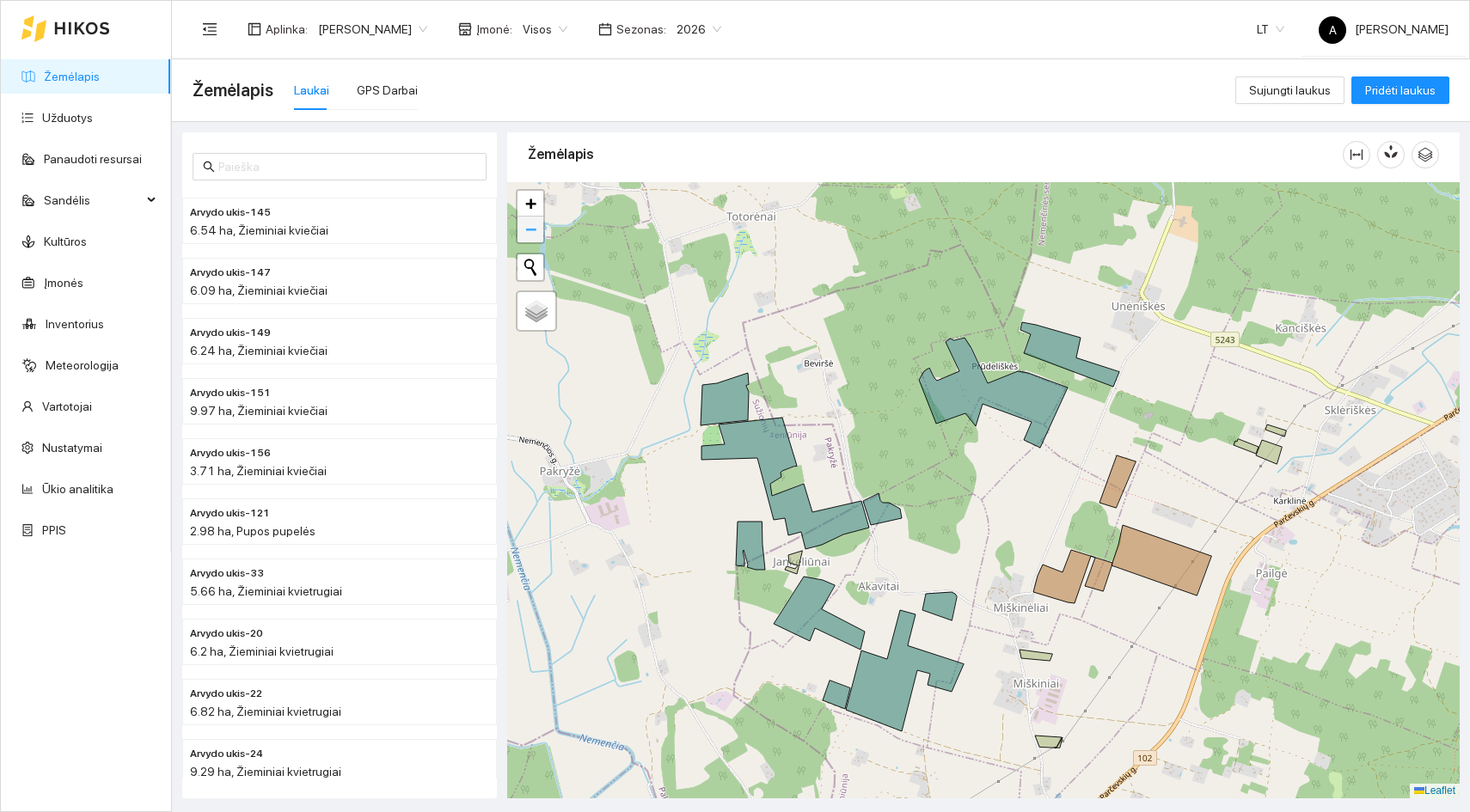
click at [535, 237] on span "−" at bounding box center [531, 228] width 11 height 22
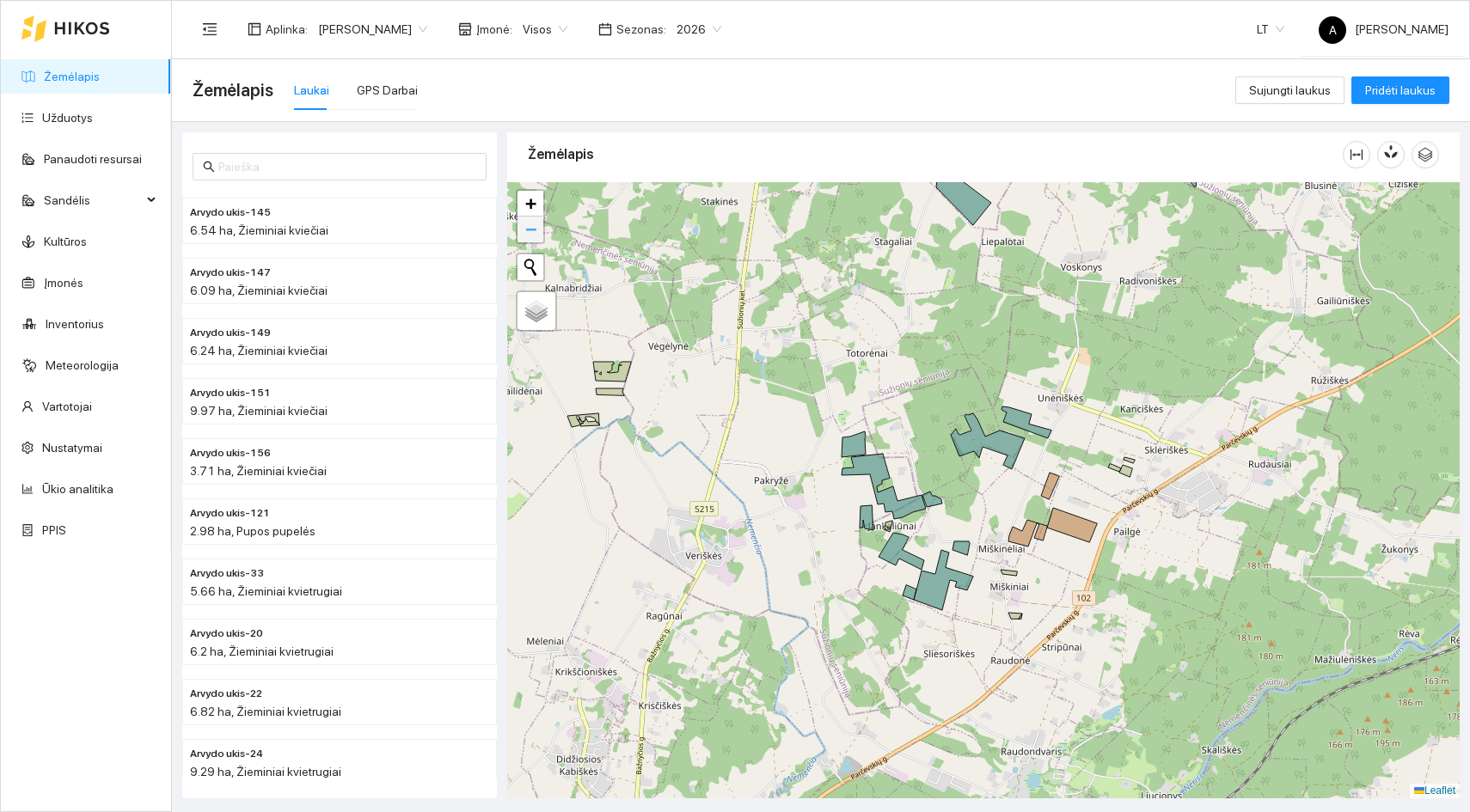
click at [535, 237] on span "−" at bounding box center [531, 228] width 11 height 22
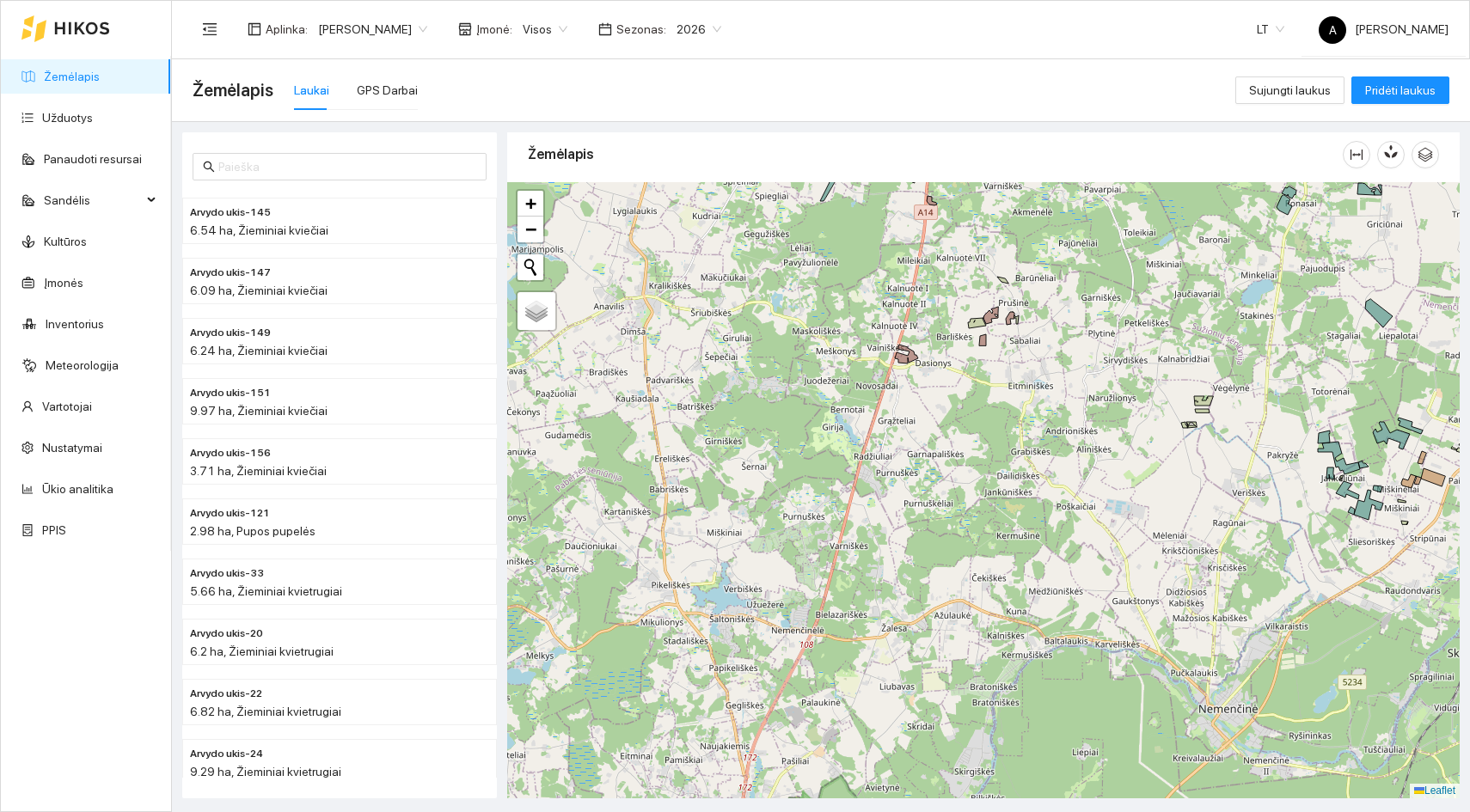
drag, startPoint x: 691, startPoint y: 522, endPoint x: 1094, endPoint y: 491, distance: 404.2
click at [1094, 491] on div at bounding box center [984, 489] width 953 height 616
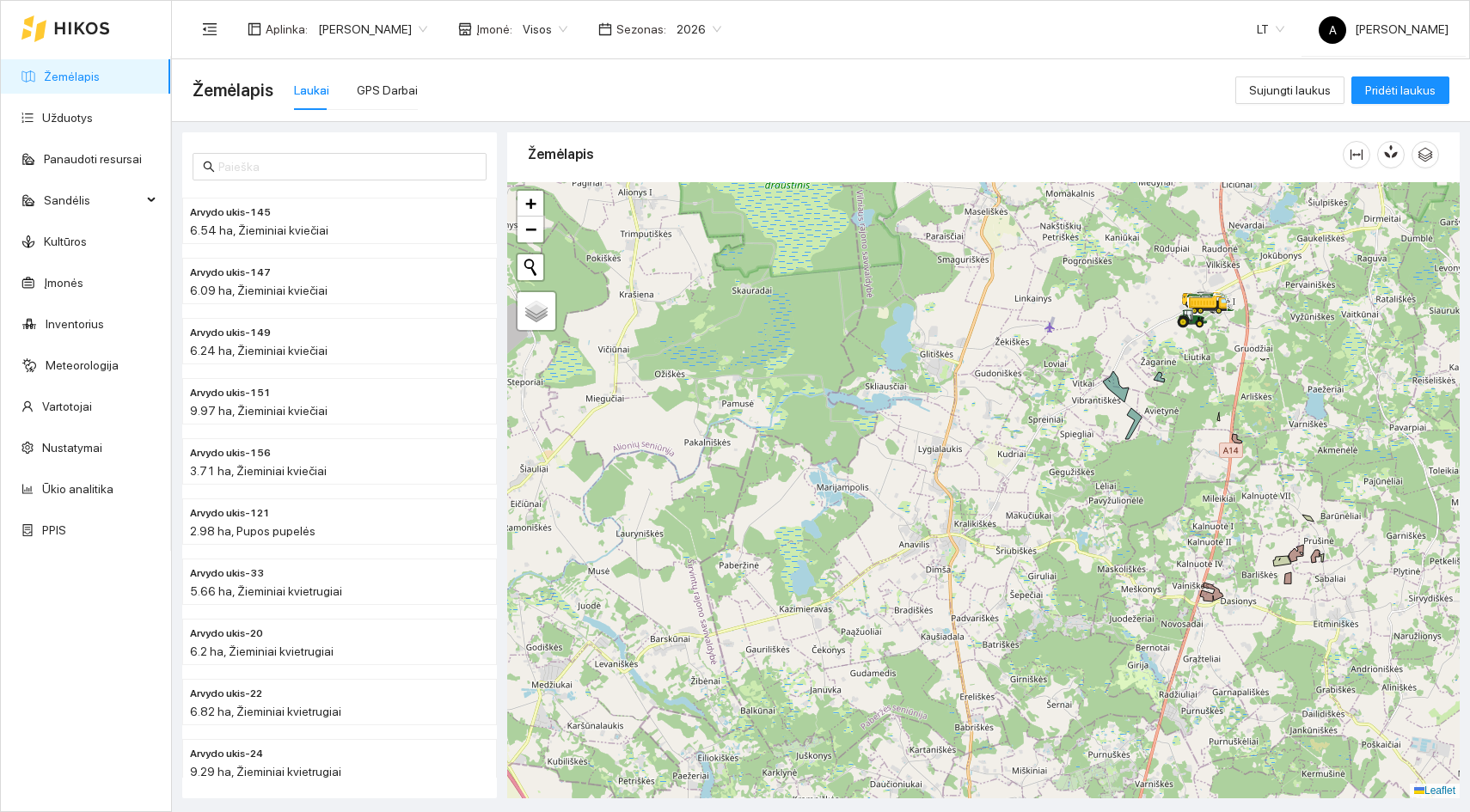
drag, startPoint x: 798, startPoint y: 492, endPoint x: 1094, endPoint y: 733, distance: 381.7
click at [1094, 733] on div at bounding box center [984, 489] width 953 height 616
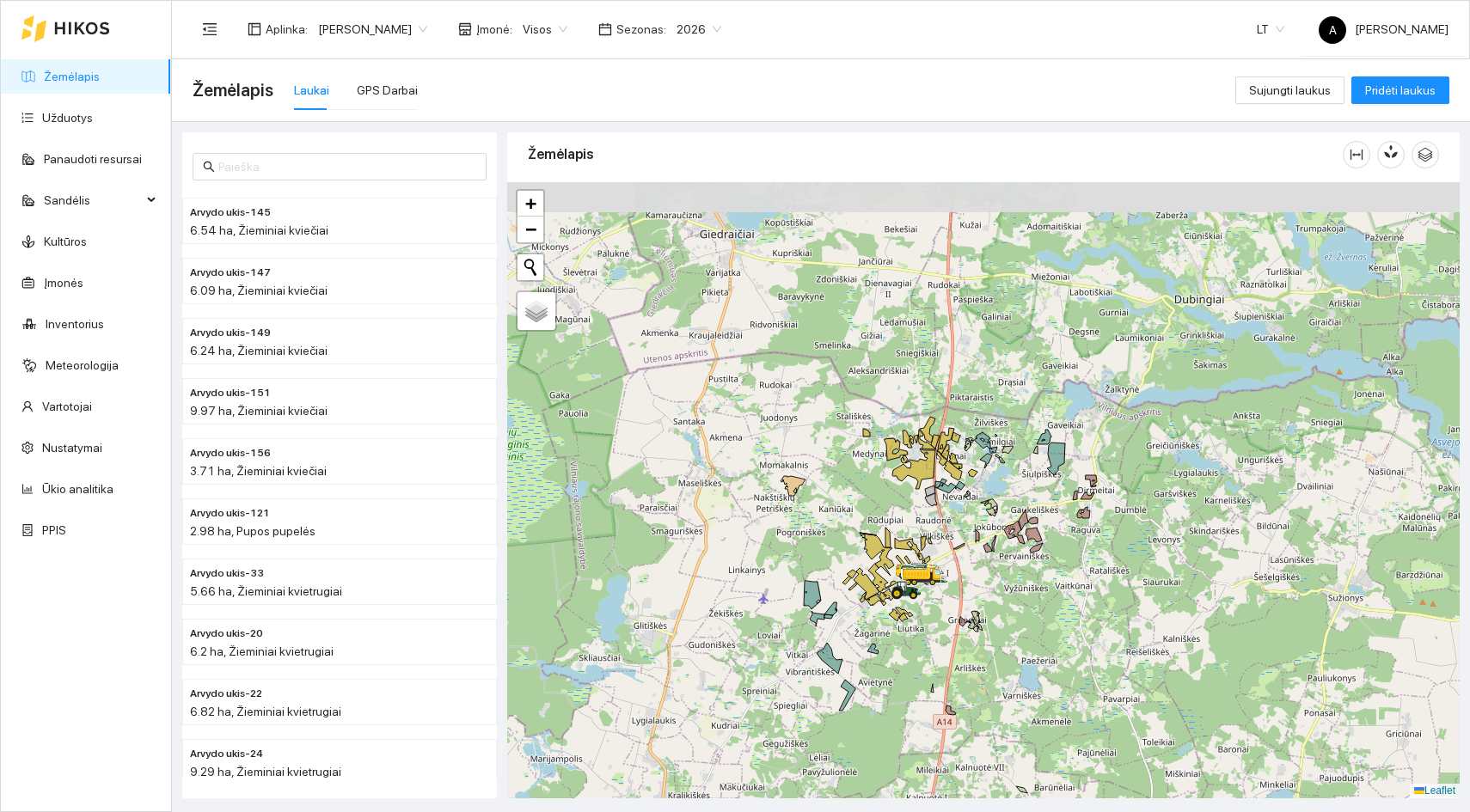
drag, startPoint x: 1198, startPoint y: 367, endPoint x: 925, endPoint y: 638, distance: 384.7
click at [925, 638] on div at bounding box center [984, 489] width 953 height 616
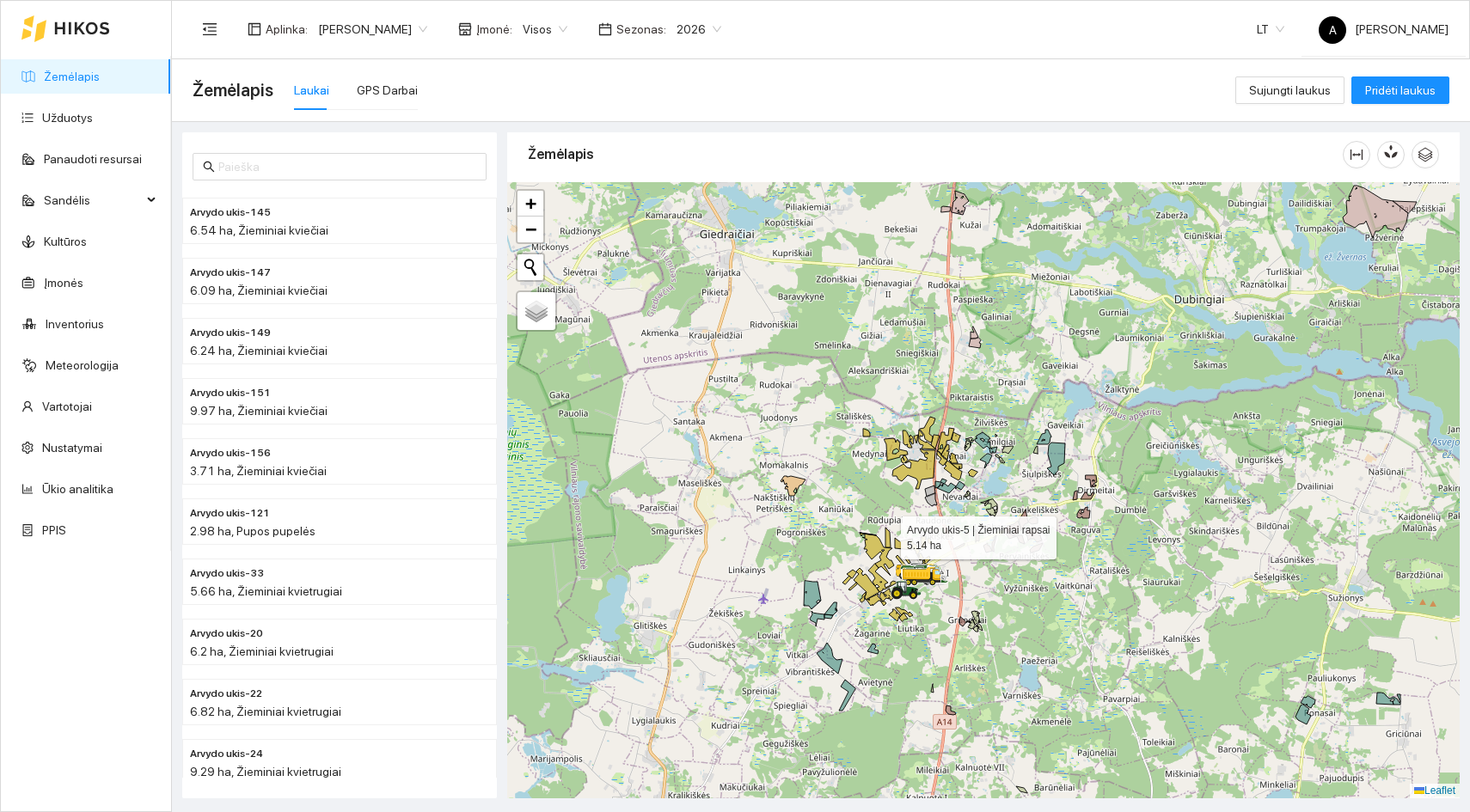
click at [886, 534] on icon at bounding box center [888, 538] width 5 height 20
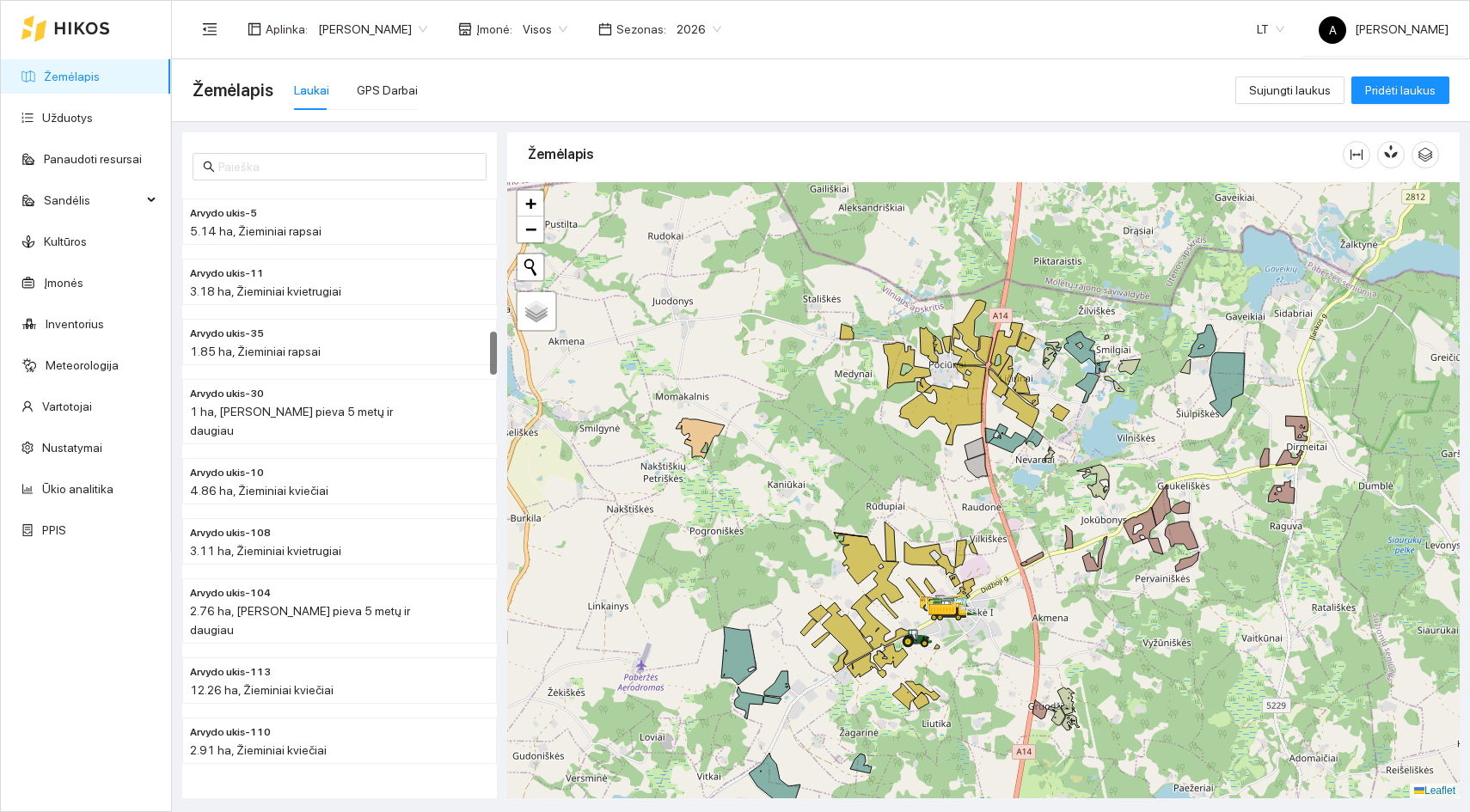
click at [869, 512] on div at bounding box center [984, 489] width 953 height 616
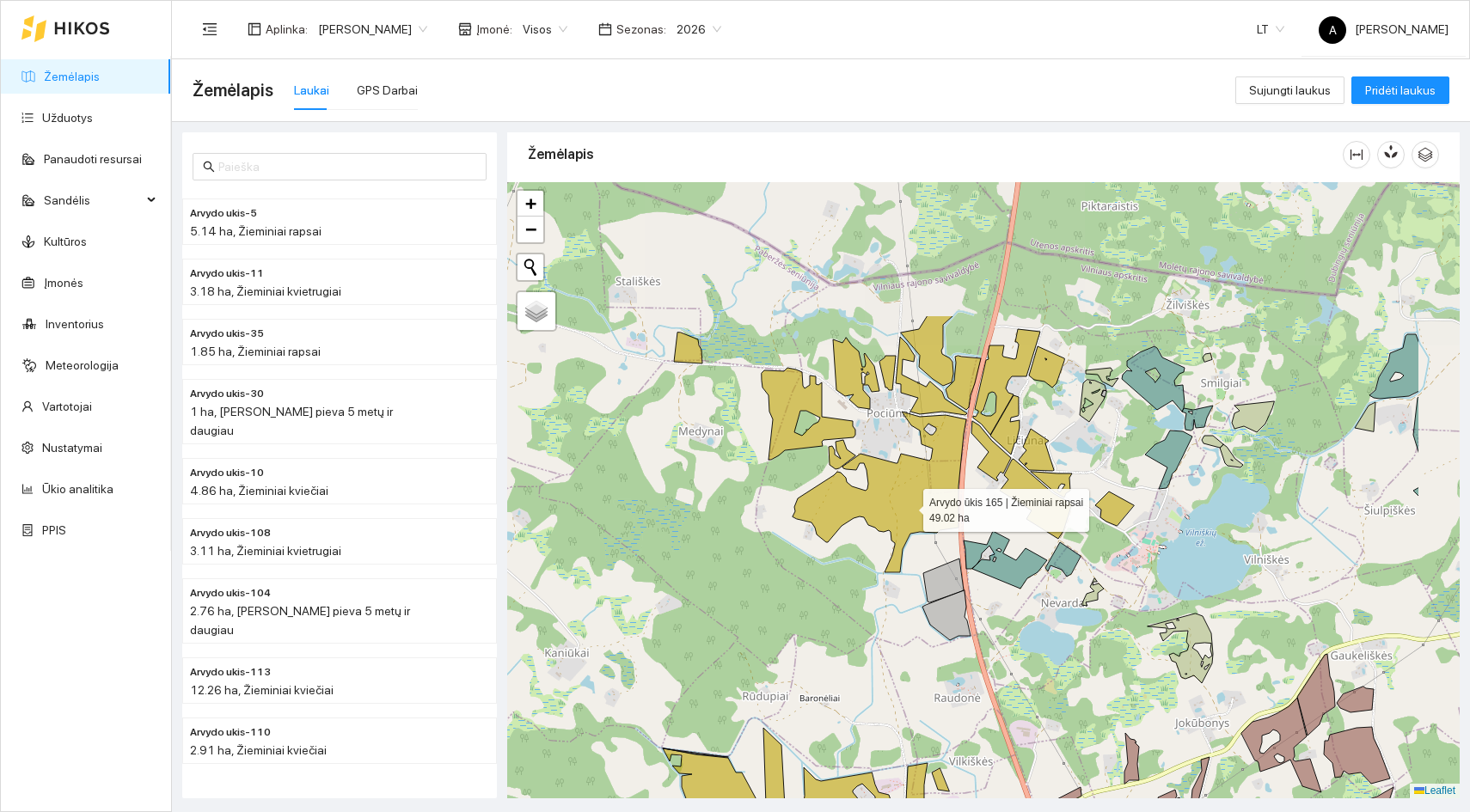
drag, startPoint x: 1047, startPoint y: 307, endPoint x: 894, endPoint y: 526, distance: 267.2
click at [894, 526] on icon at bounding box center [879, 491] width 174 height 160
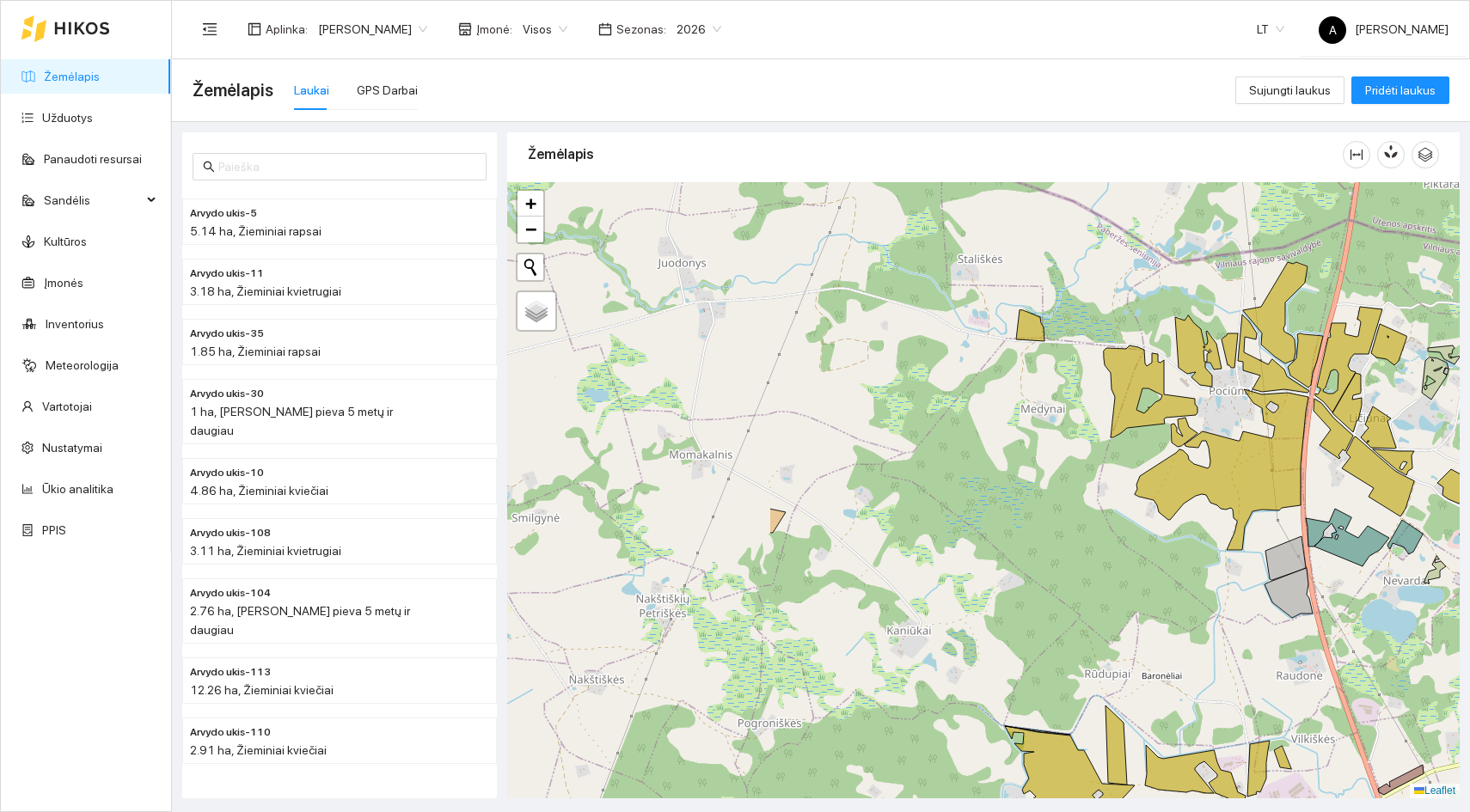
drag, startPoint x: 690, startPoint y: 577, endPoint x: 1047, endPoint y: 530, distance: 360.1
click at [1047, 530] on div at bounding box center [984, 489] width 953 height 616
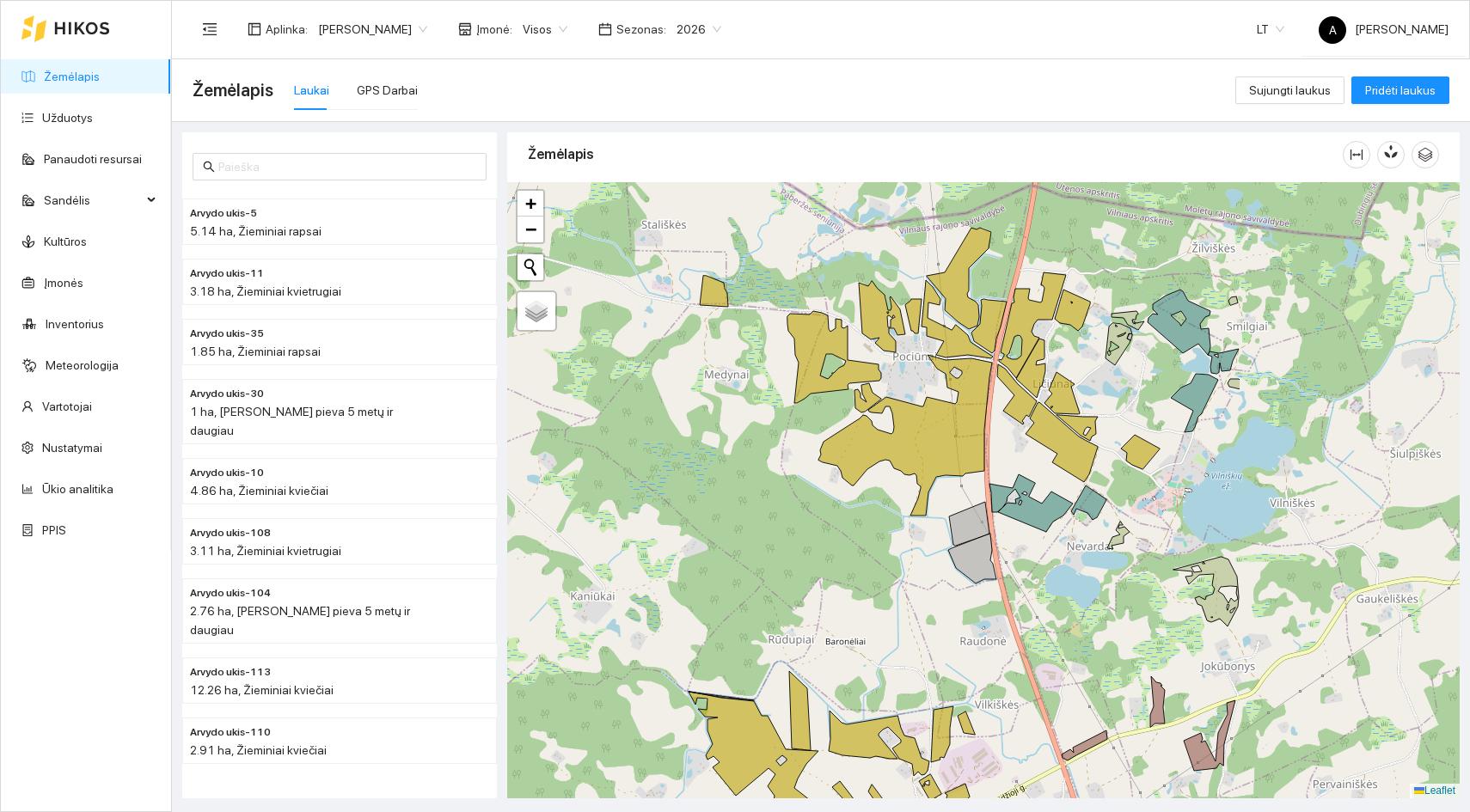
drag, startPoint x: 1051, startPoint y: 513, endPoint x: 735, endPoint y: 480, distance: 317.7
click at [735, 480] on div at bounding box center [984, 489] width 953 height 616
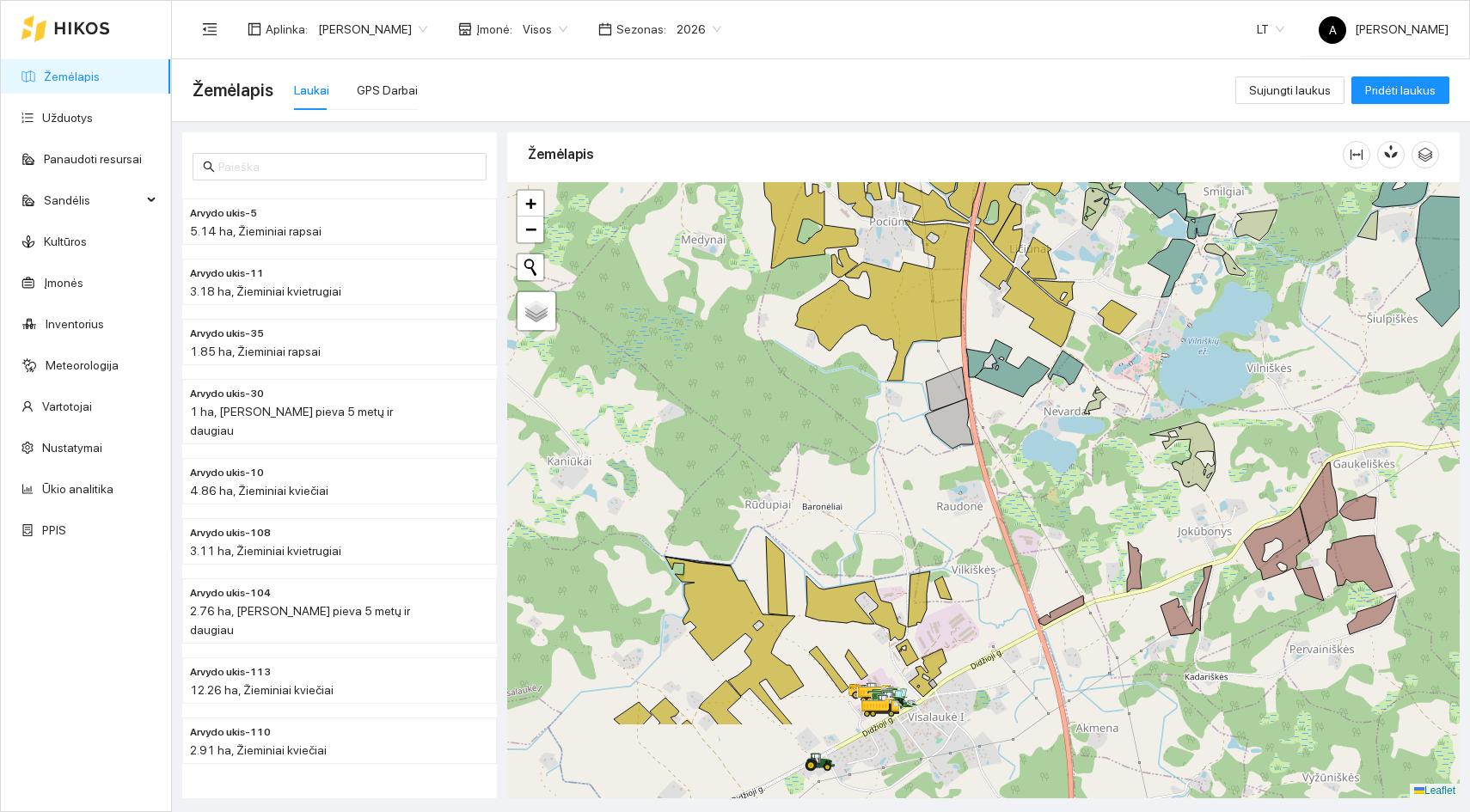
drag, startPoint x: 847, startPoint y: 622, endPoint x: 824, endPoint y: 488, distance: 136.0
click at [824, 488] on div at bounding box center [984, 489] width 953 height 616
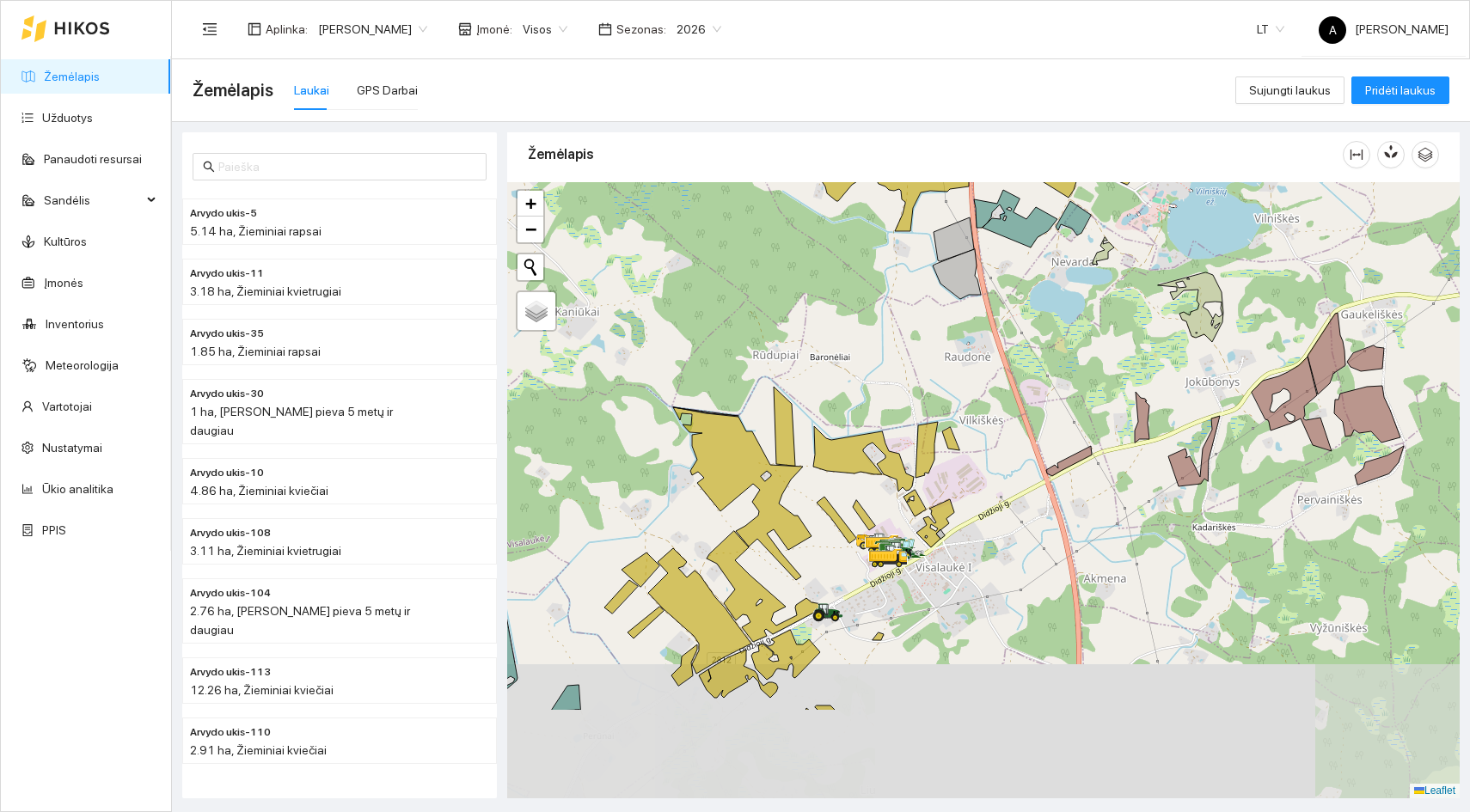
drag, startPoint x: 824, startPoint y: 488, endPoint x: 831, endPoint y: 338, distance: 150.2
click at [831, 338] on div at bounding box center [984, 489] width 953 height 616
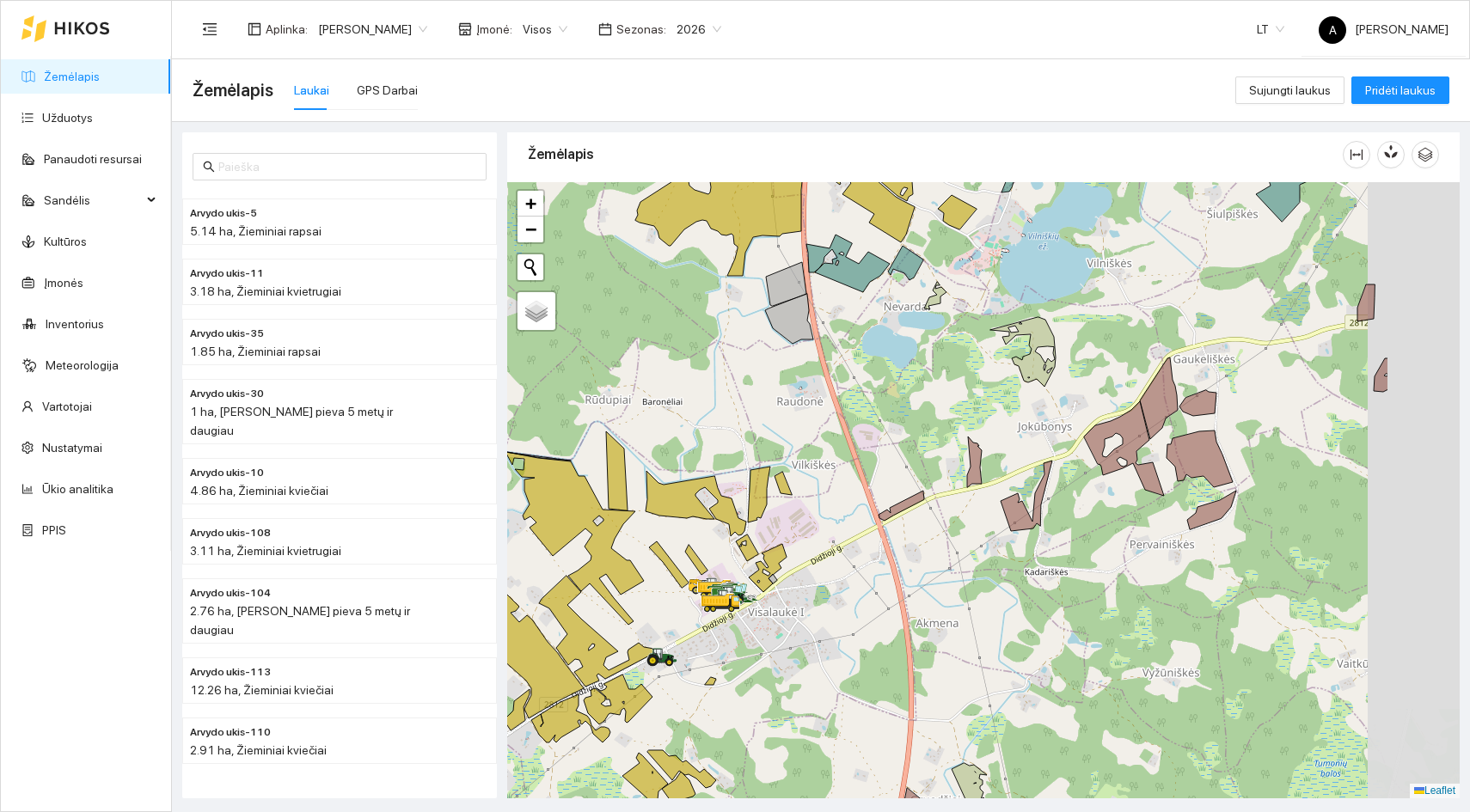
drag, startPoint x: 991, startPoint y: 513, endPoint x: 823, endPoint y: 557, distance: 173.7
click at [823, 557] on div at bounding box center [984, 489] width 953 height 616
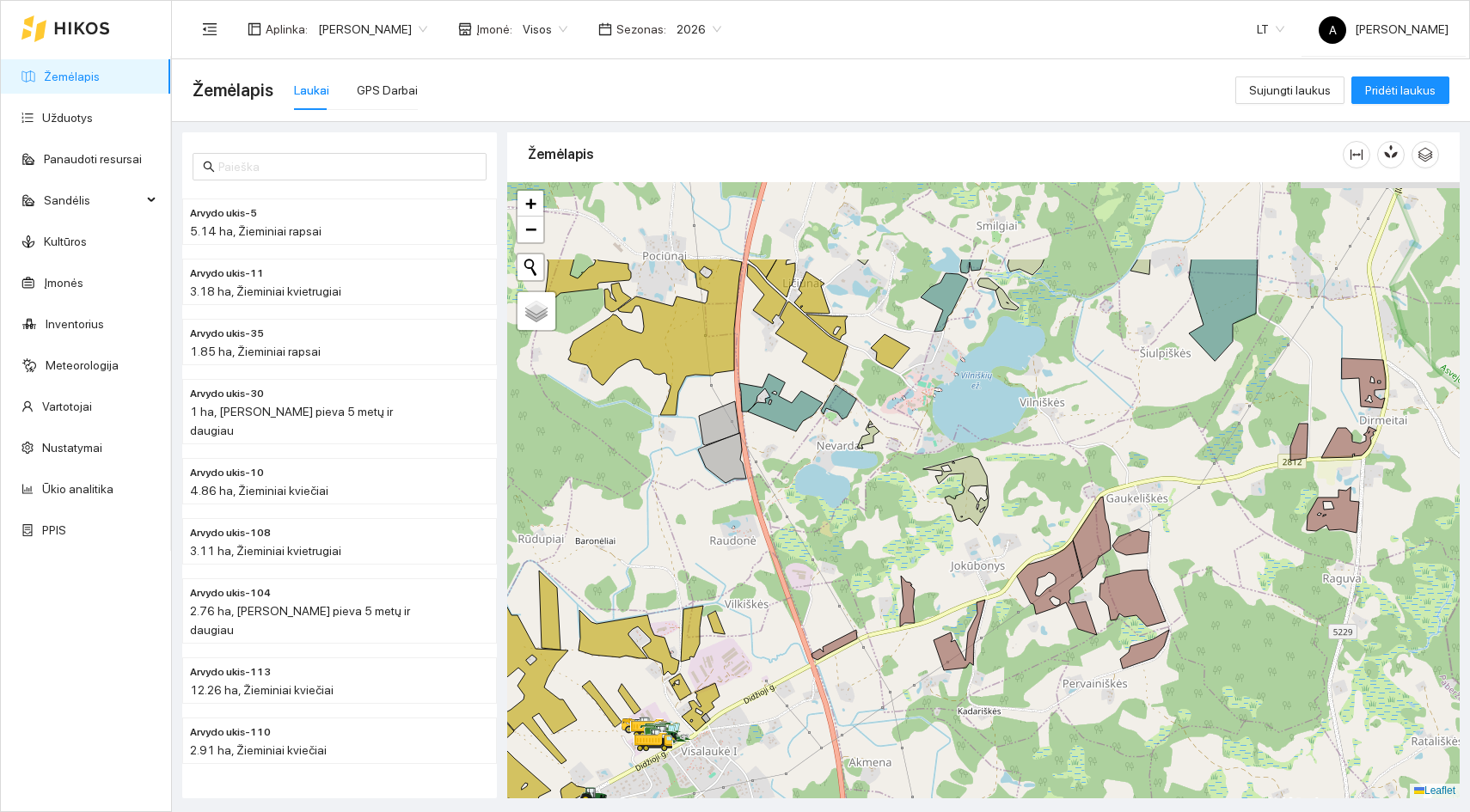
drag, startPoint x: 1261, startPoint y: 420, endPoint x: 1194, endPoint y: 558, distance: 153.4
click at [1194, 558] on div at bounding box center [984, 489] width 953 height 616
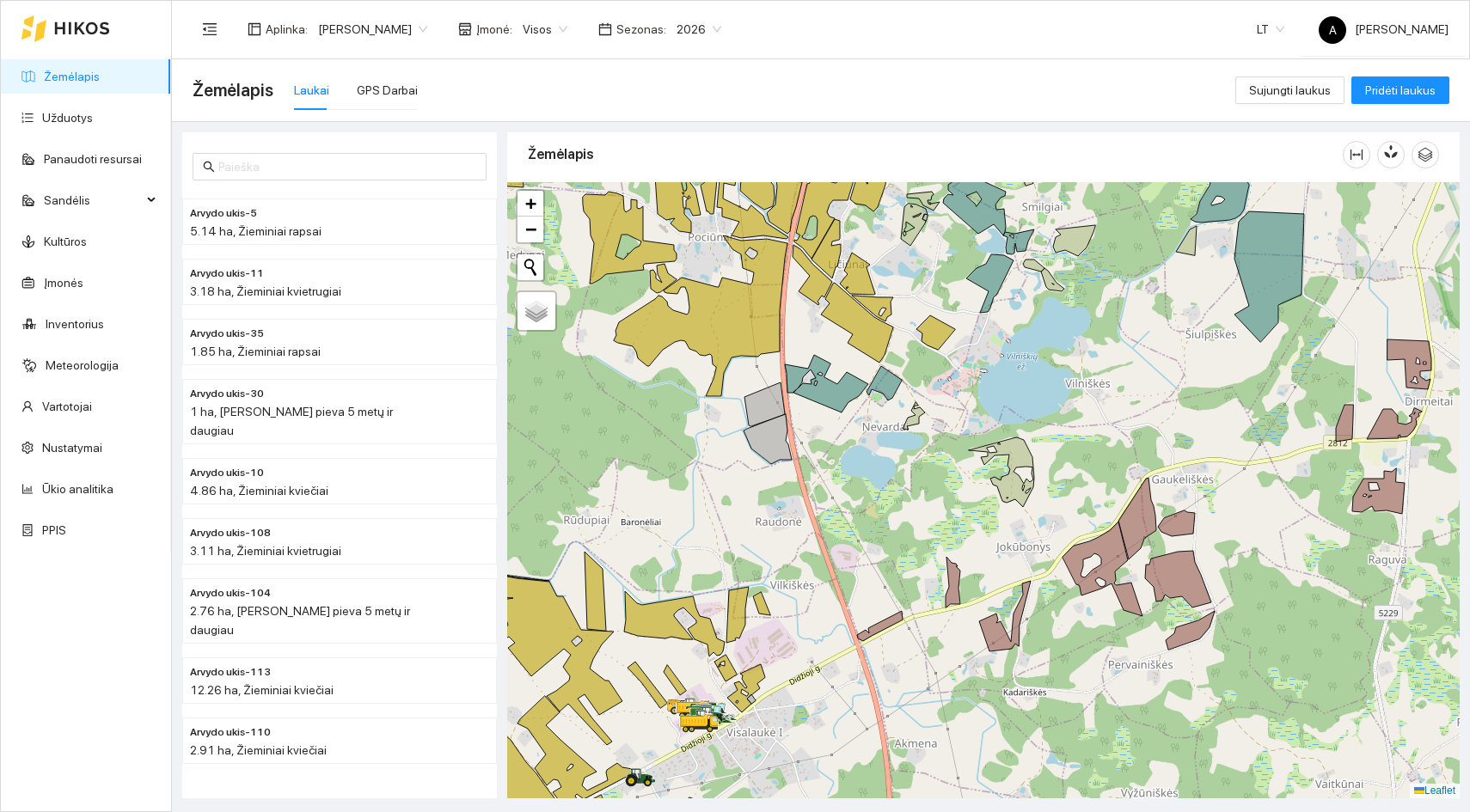
drag, startPoint x: 1275, startPoint y: 422, endPoint x: 1321, endPoint y: 402, distance: 50.2
click at [1321, 402] on div at bounding box center [984, 489] width 953 height 616
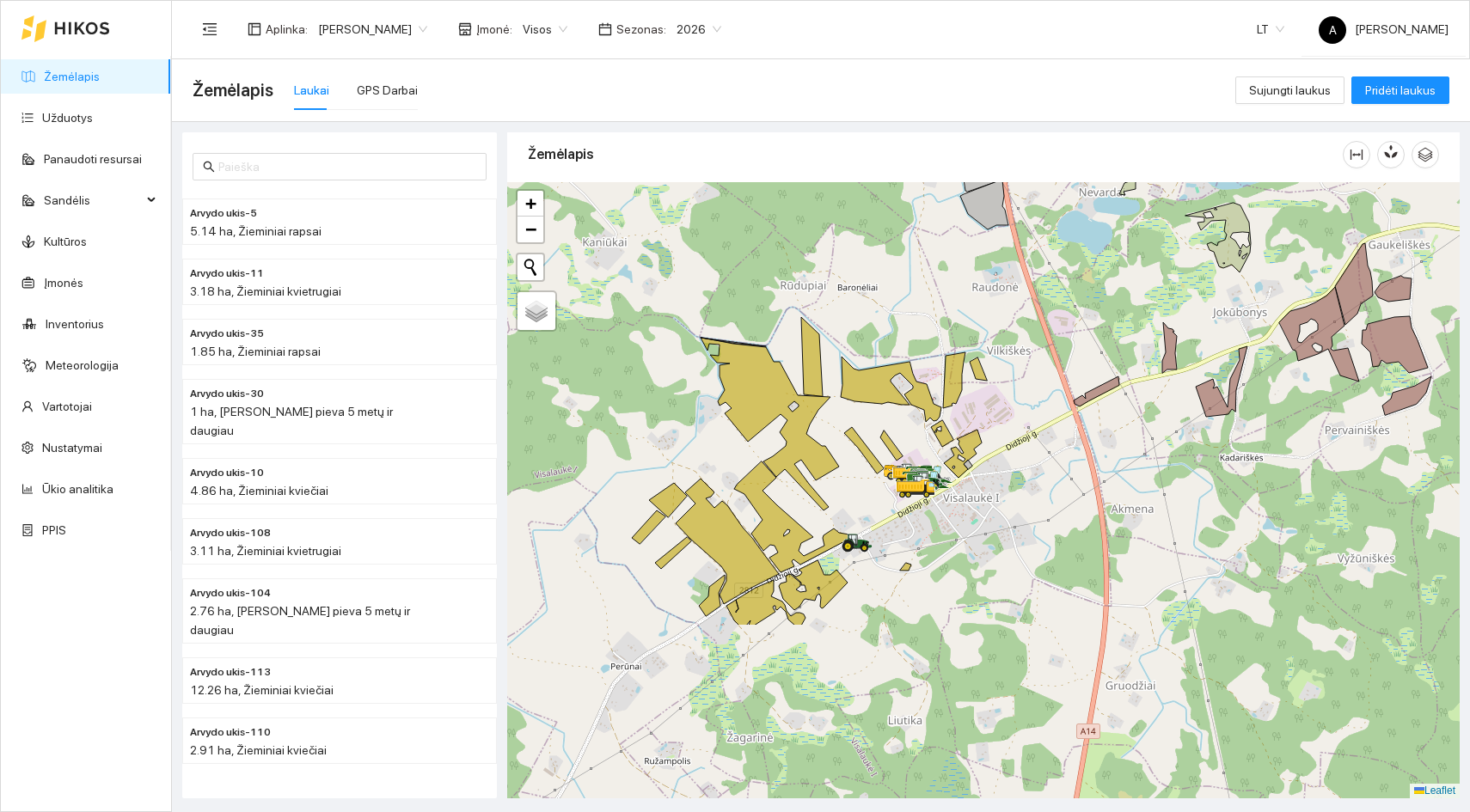
drag, startPoint x: 882, startPoint y: 681, endPoint x: 1099, endPoint y: 446, distance: 319.9
click at [1099, 446] on div at bounding box center [984, 489] width 953 height 616
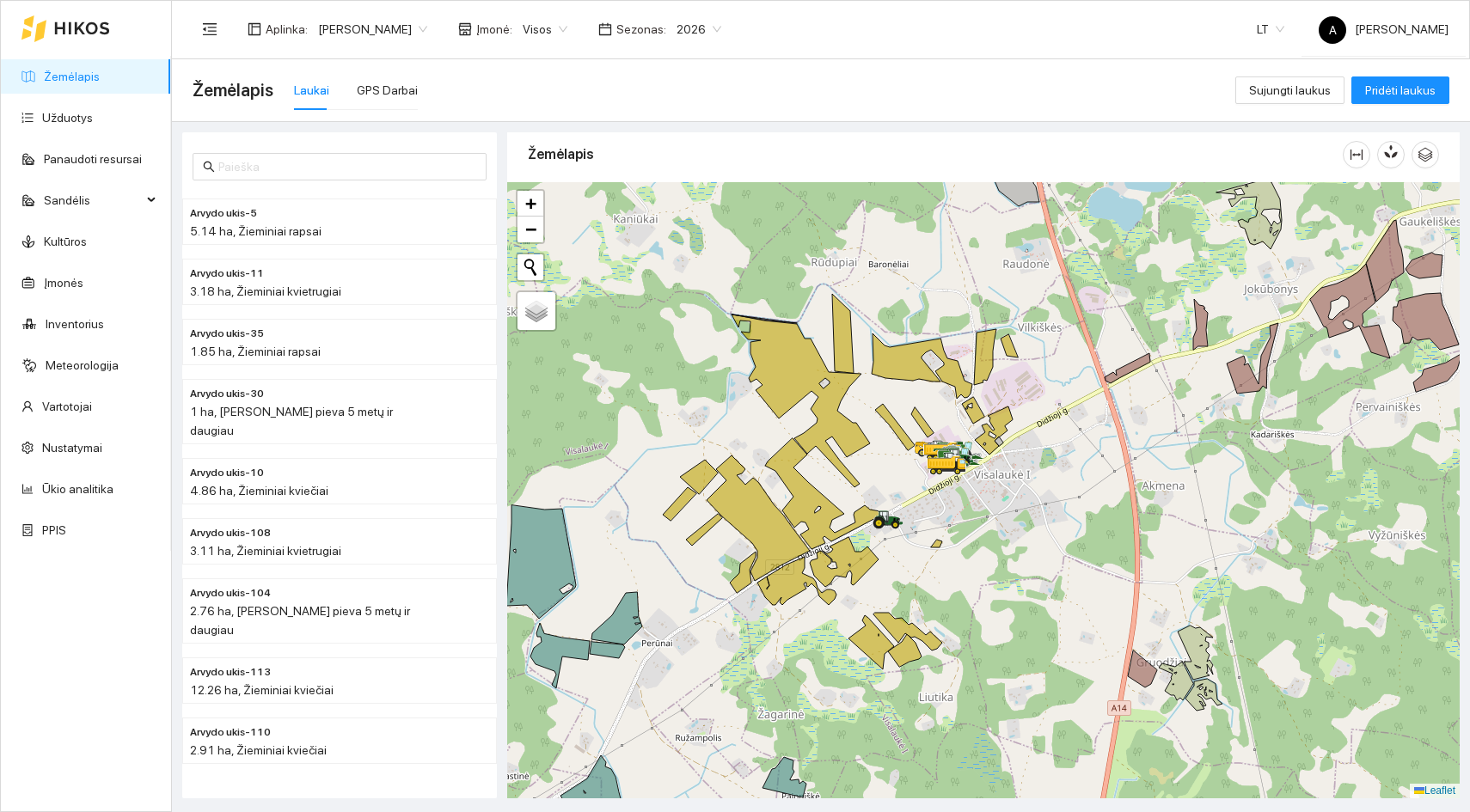
drag, startPoint x: 921, startPoint y: 605, endPoint x: 948, endPoint y: 581, distance: 36.1
click at [952, 581] on div at bounding box center [984, 489] width 953 height 616
click at [977, 429] on div at bounding box center [984, 489] width 953 height 616
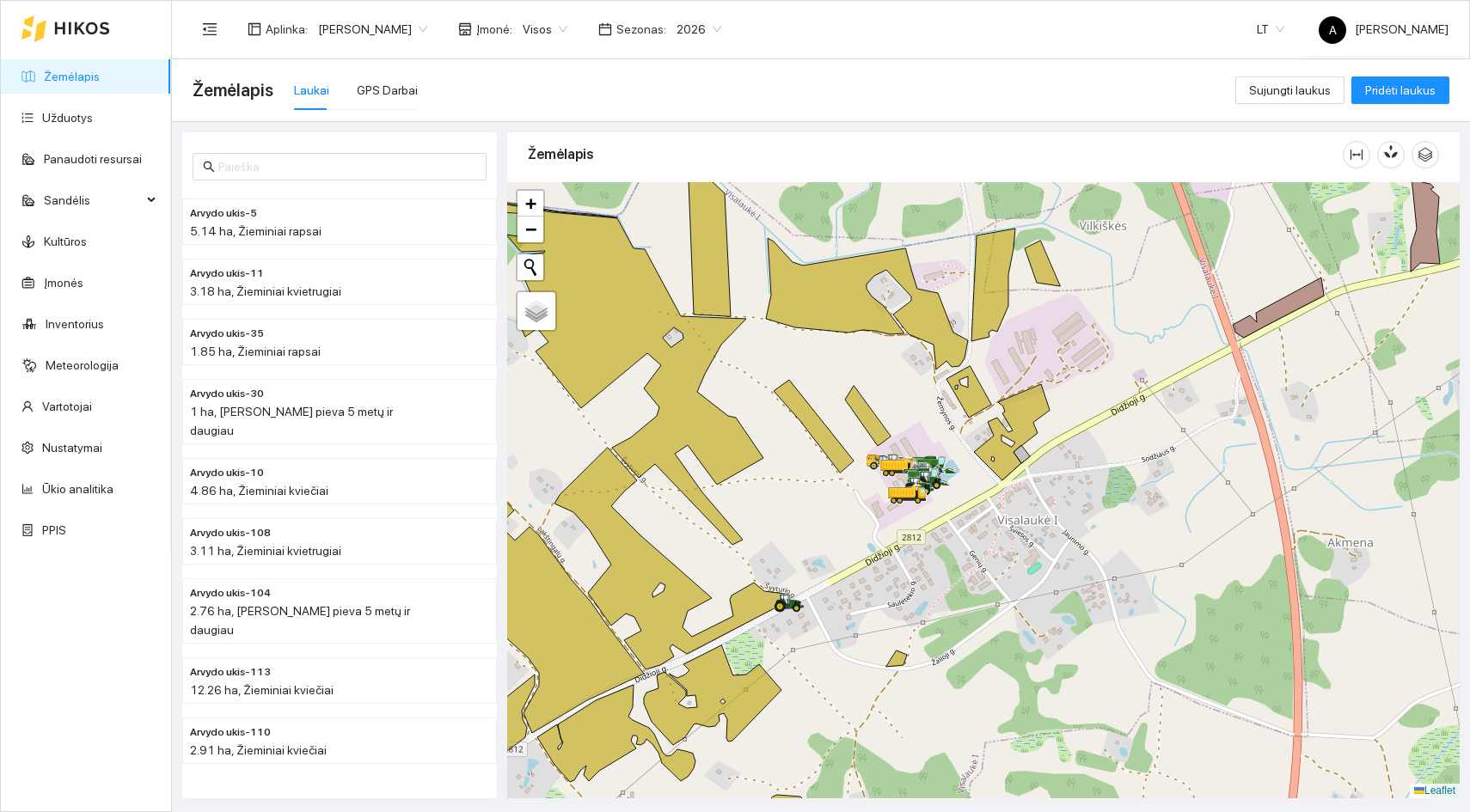
click at [977, 429] on div at bounding box center [984, 489] width 953 height 616
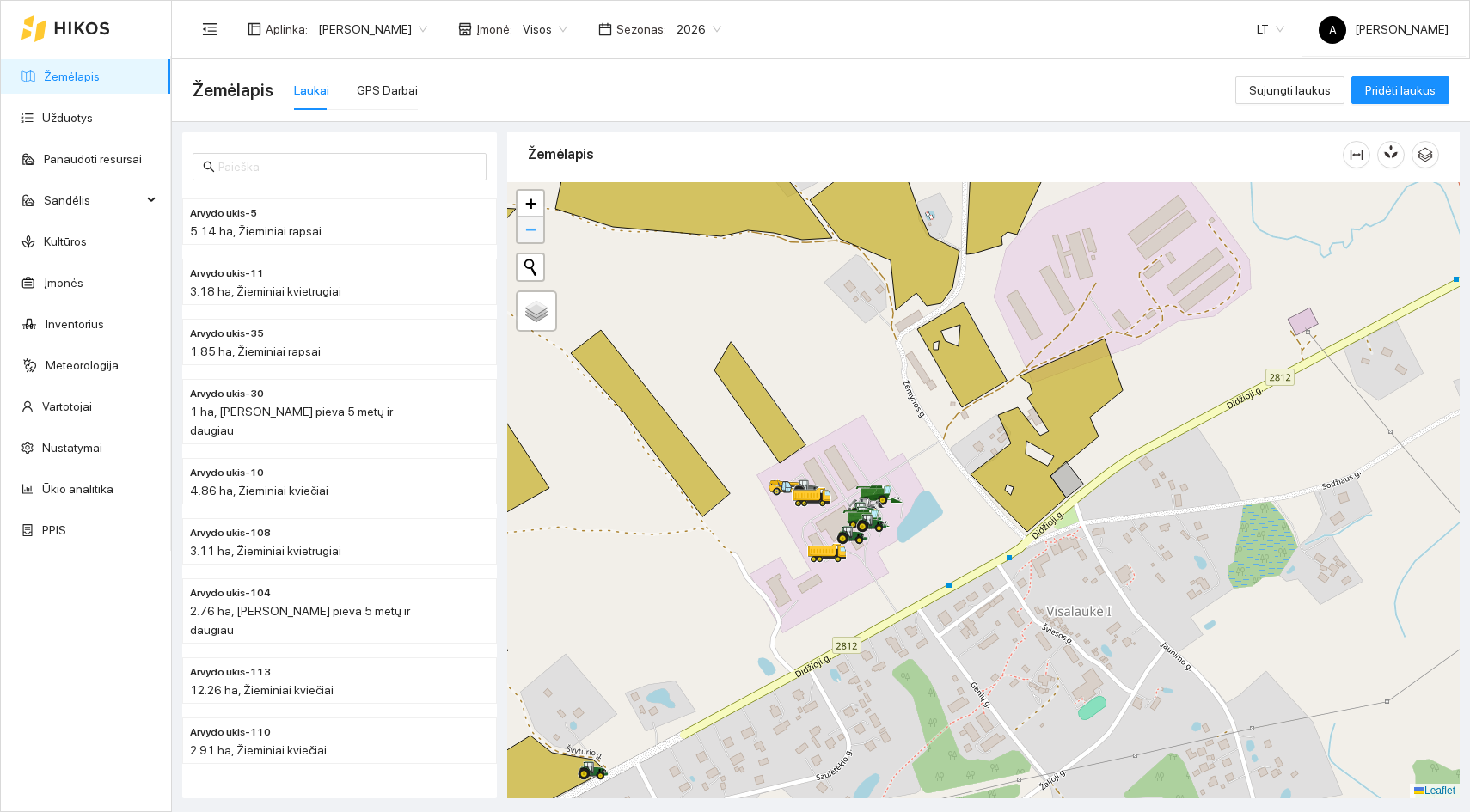
click at [540, 235] on link "−" at bounding box center [530, 229] width 25 height 25
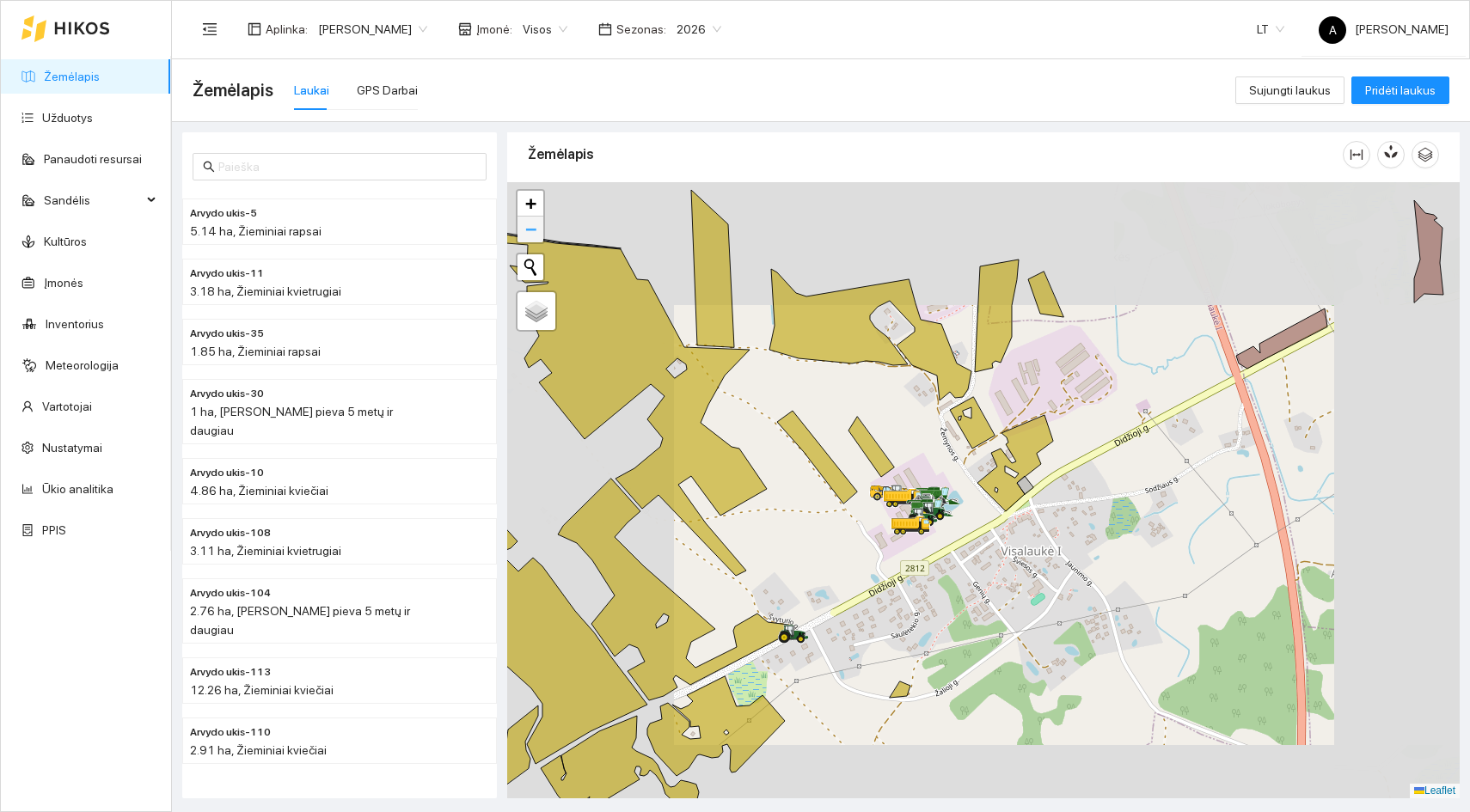
click at [540, 235] on link "−" at bounding box center [530, 229] width 25 height 25
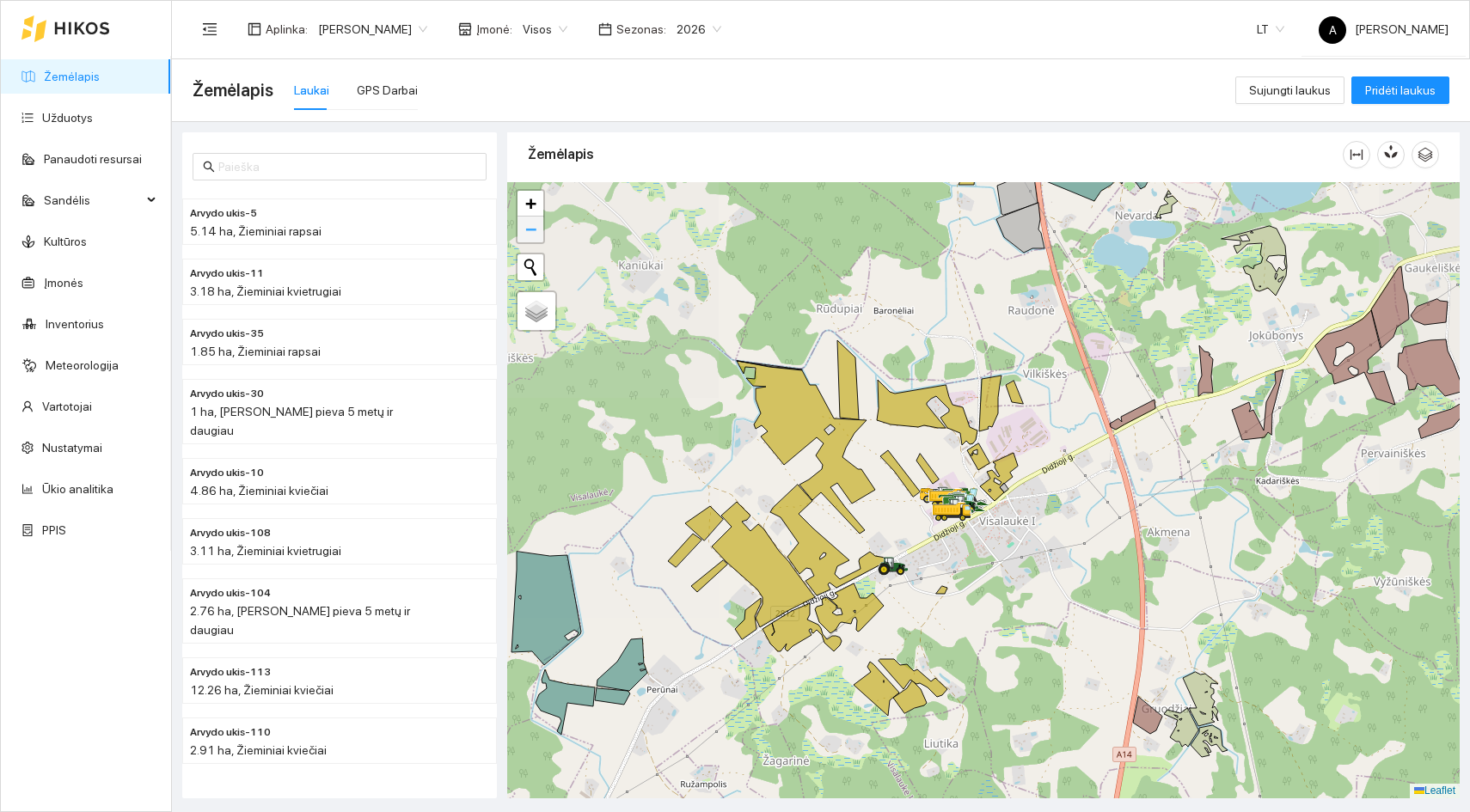
click at [537, 229] on link "−" at bounding box center [530, 229] width 25 height 25
